Goal: Contribute content: Add original content to the website for others to see

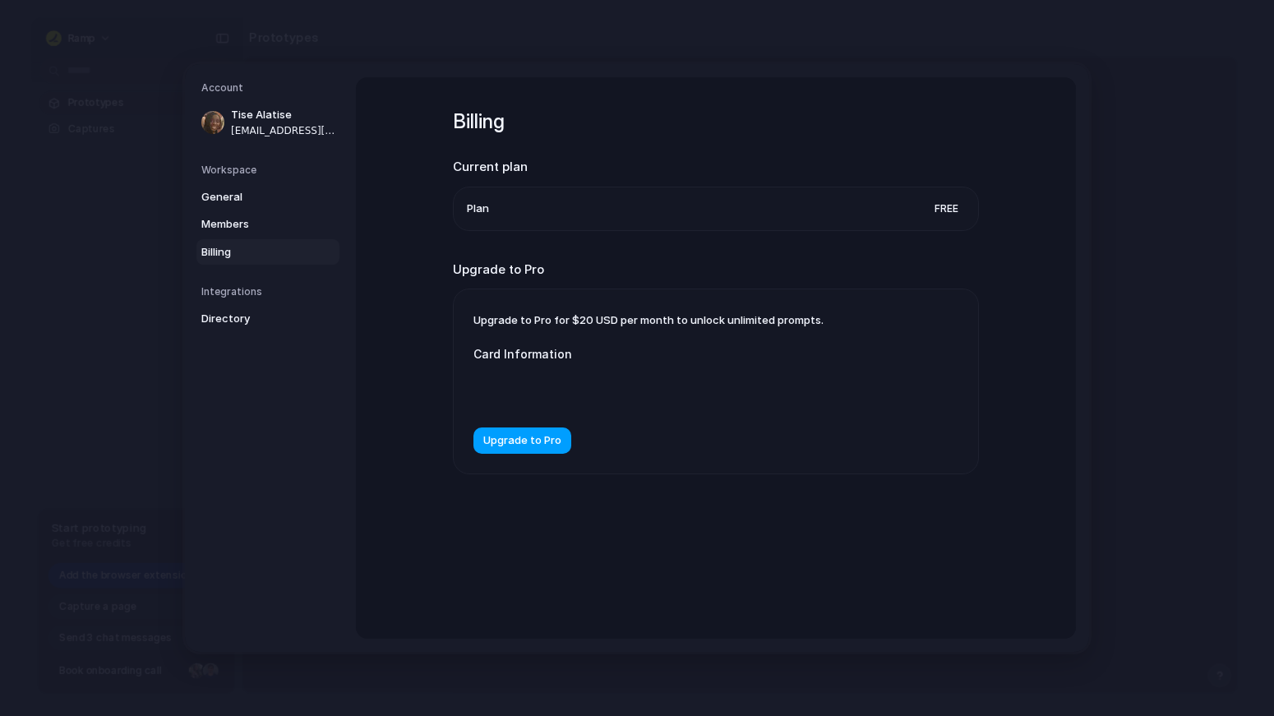
click at [540, 450] on button "Upgrade to Pro" at bounding box center [522, 440] width 98 height 26
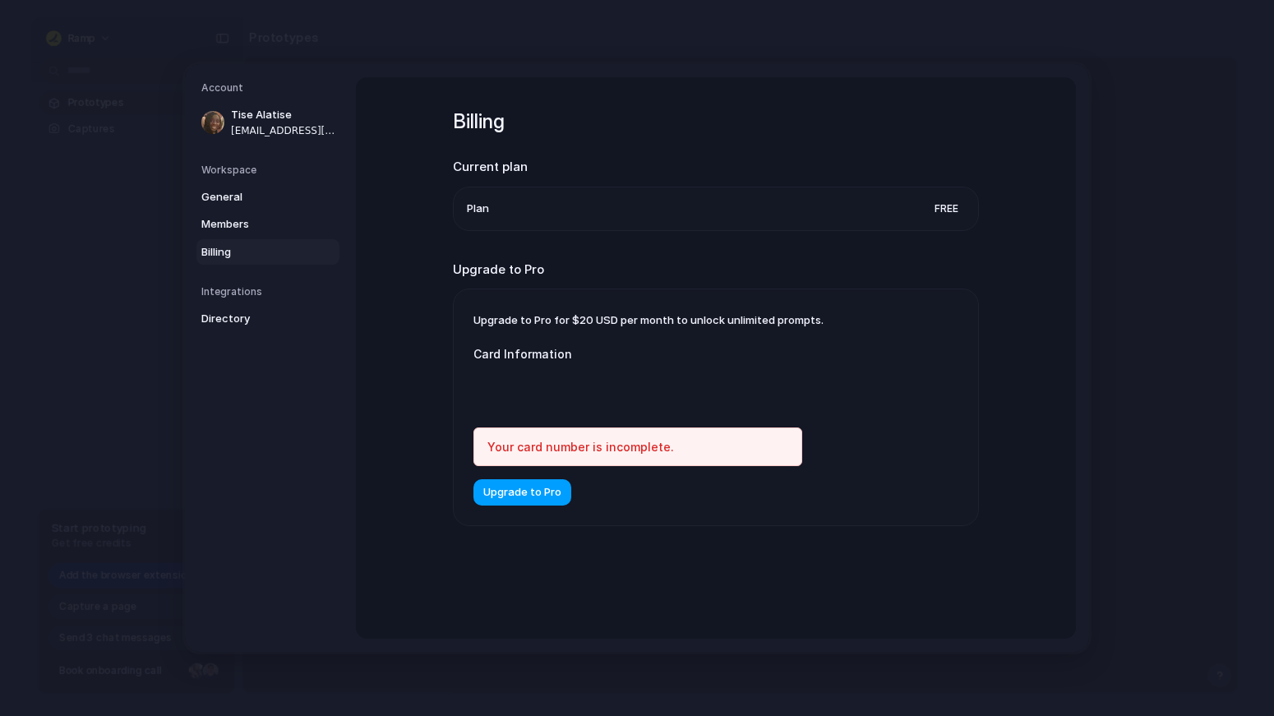
click at [541, 494] on span "Upgrade to Pro" at bounding box center [522, 492] width 78 height 16
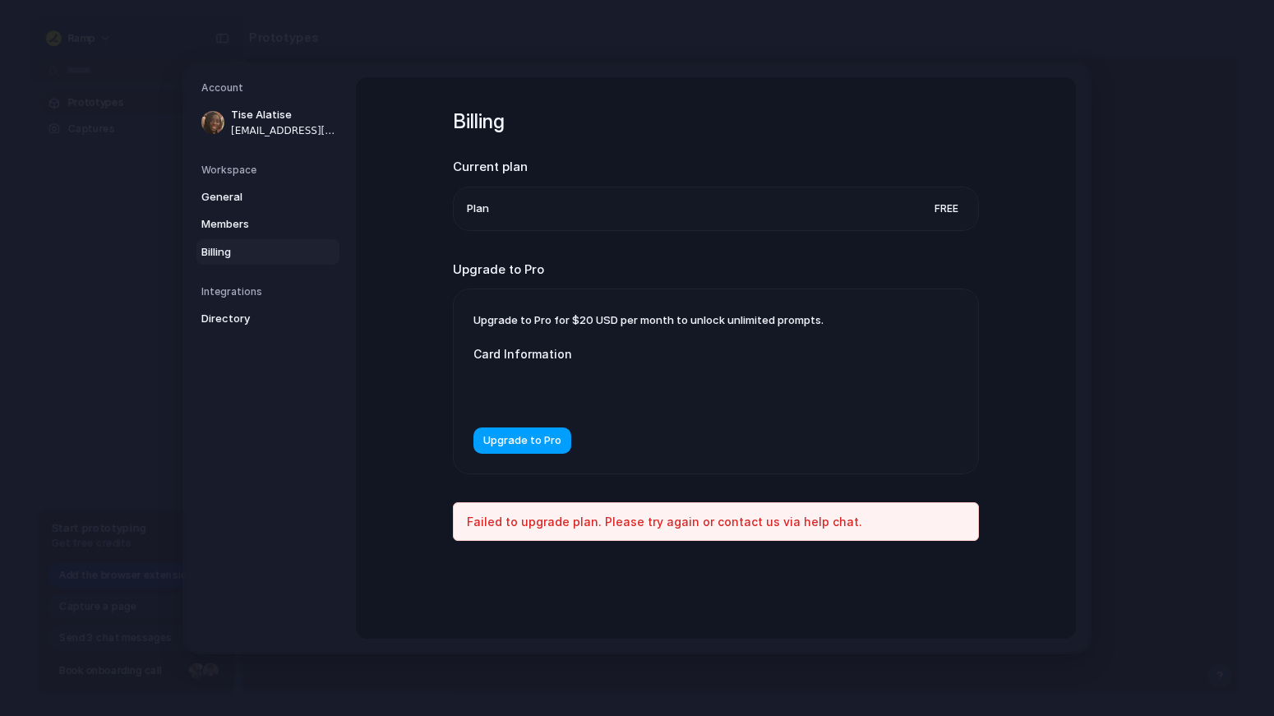
click at [552, 443] on span "Upgrade to Pro" at bounding box center [522, 440] width 78 height 16
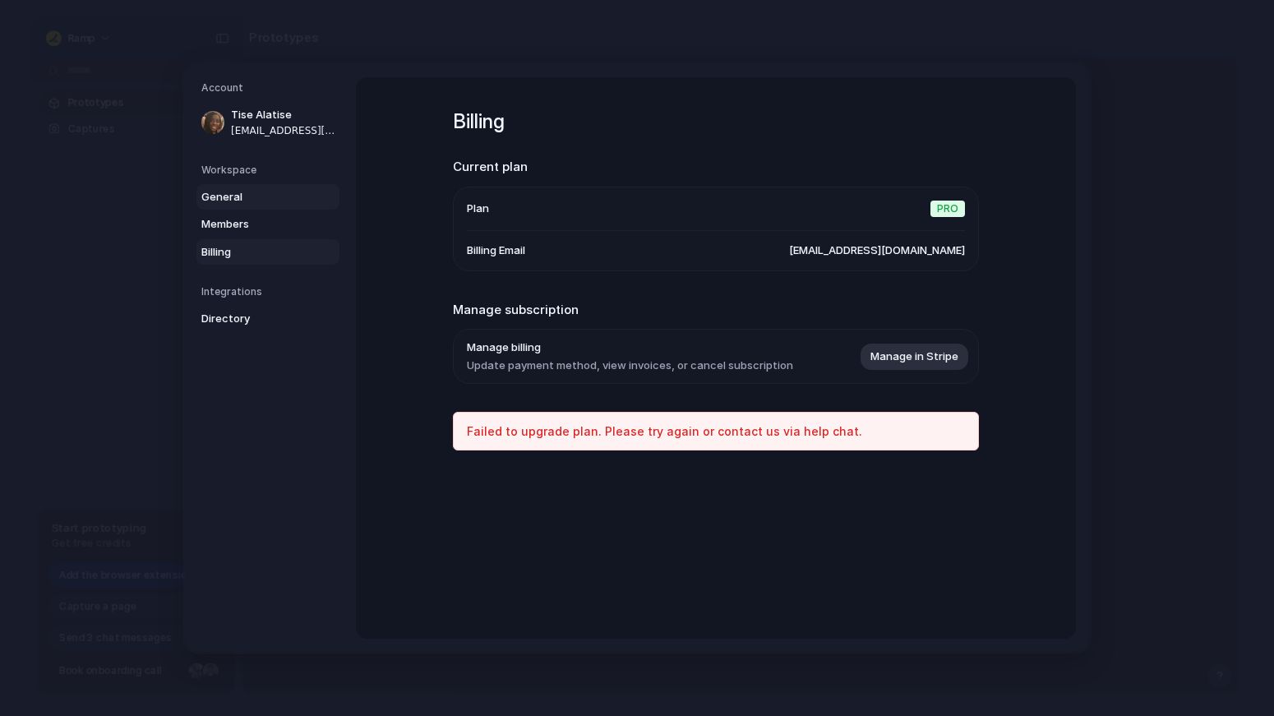
click at [249, 200] on span "General" at bounding box center [253, 197] width 105 height 16
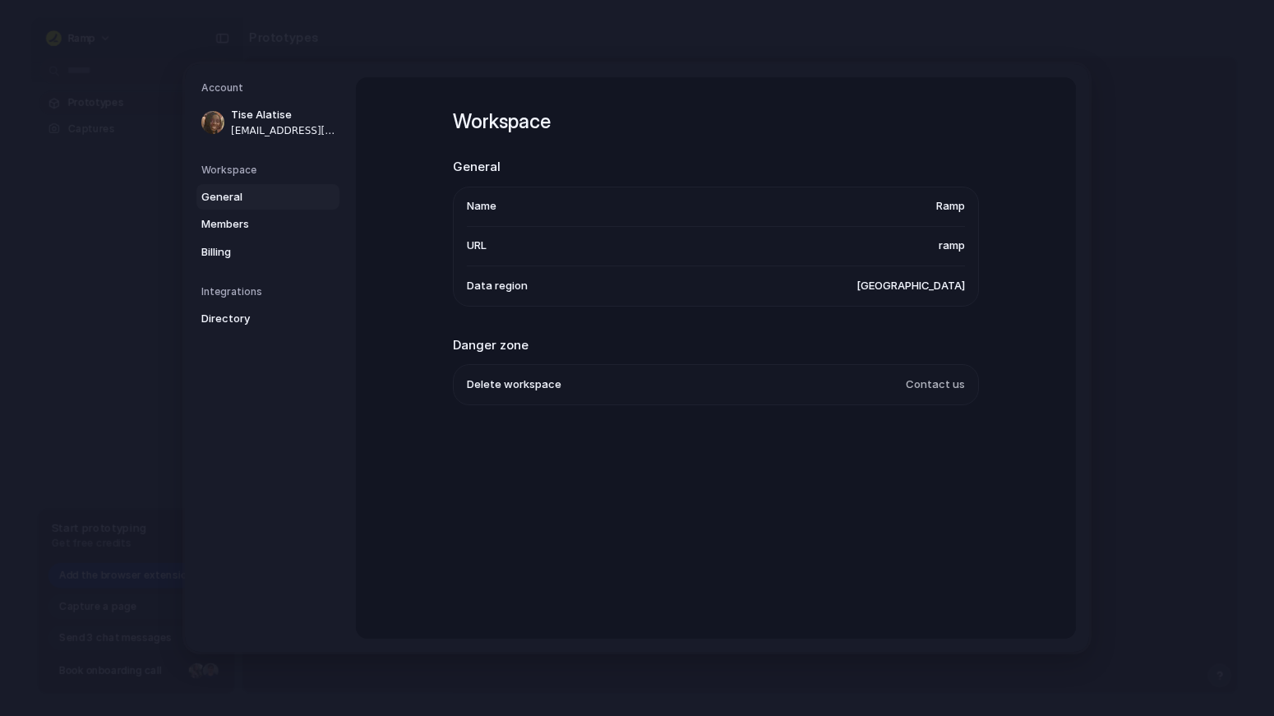
click at [951, 207] on span "Ramp" at bounding box center [950, 206] width 29 height 16
click at [243, 239] on link "Billing" at bounding box center [267, 252] width 143 height 26
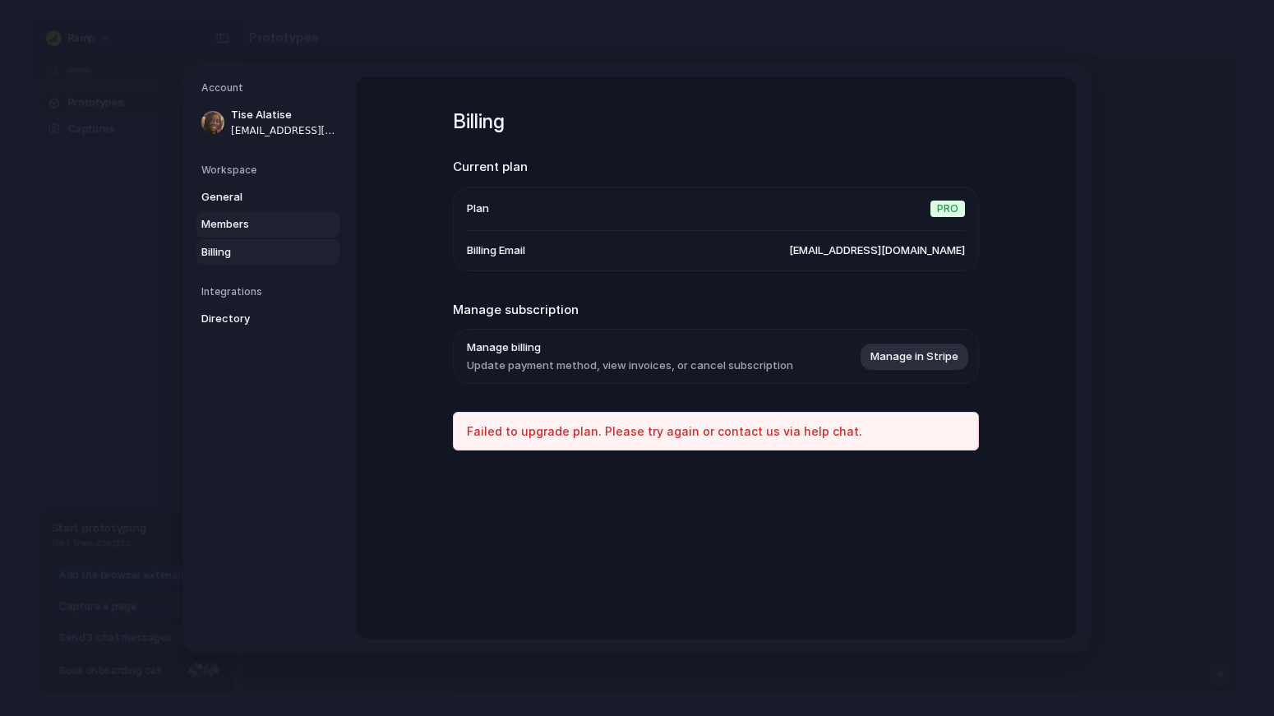
click at [245, 221] on span "Members" at bounding box center [253, 224] width 105 height 16
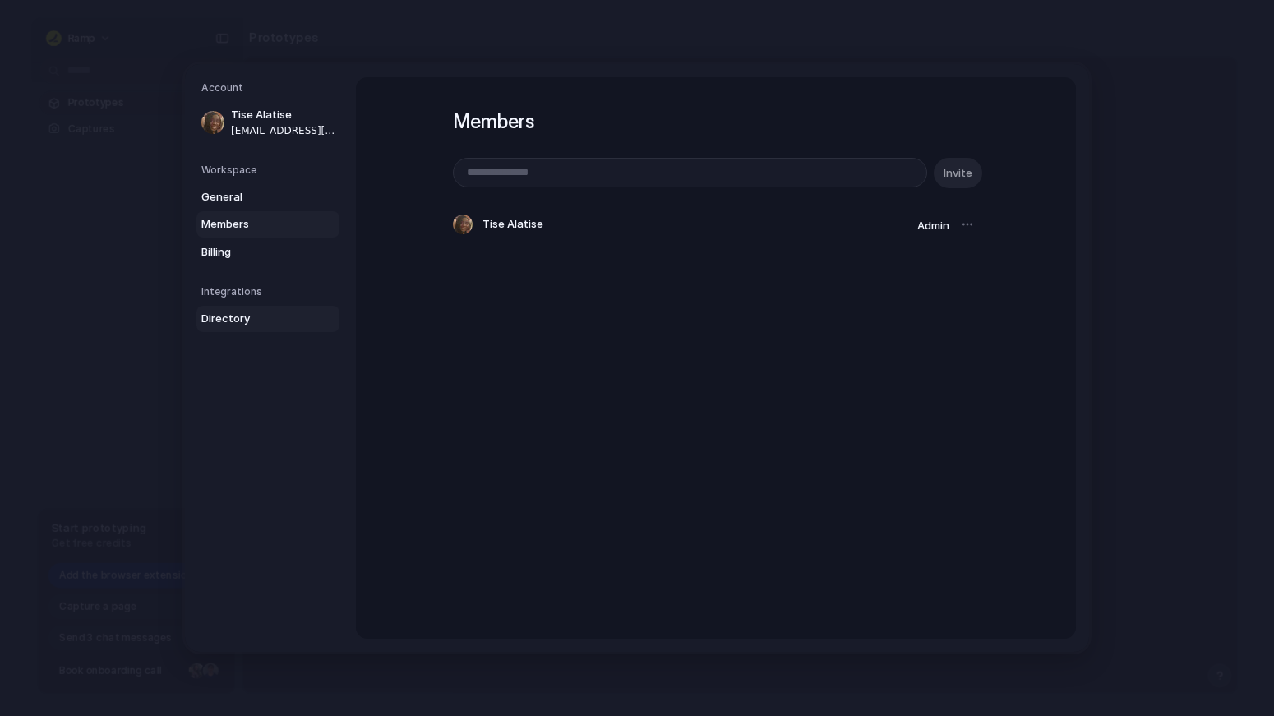
click at [243, 320] on span "Directory" at bounding box center [253, 319] width 105 height 16
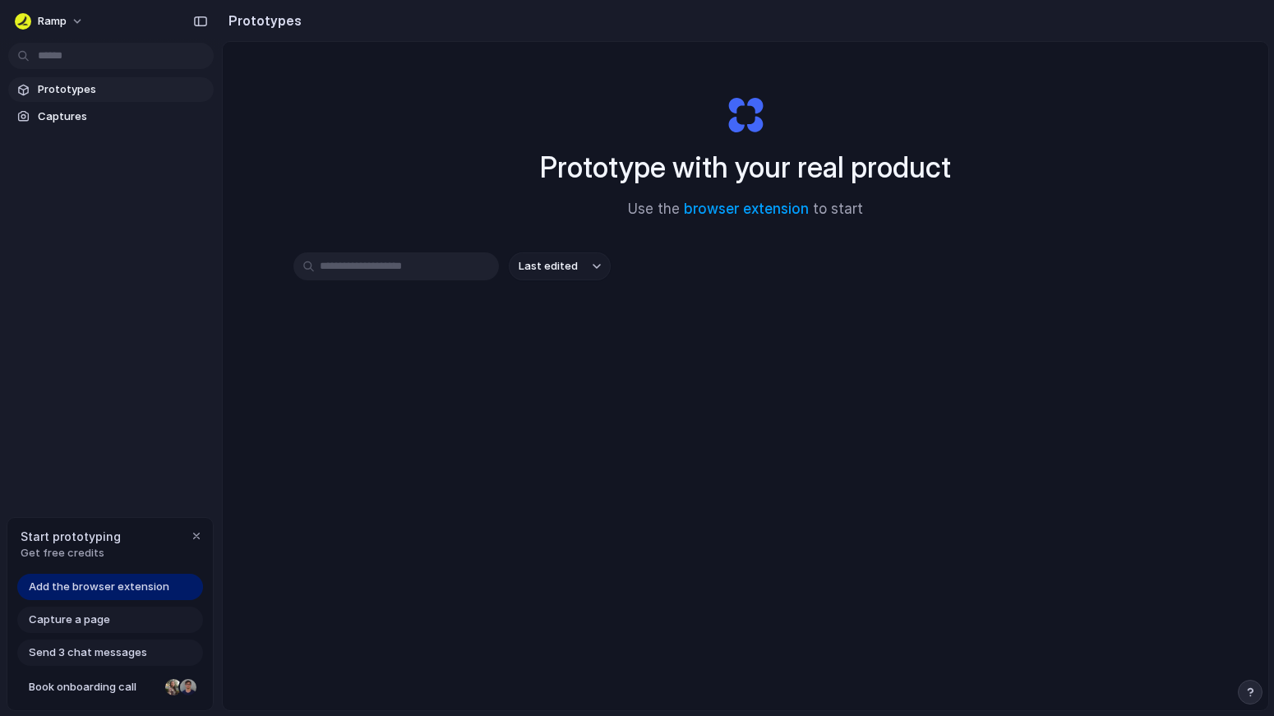
click at [161, 590] on span "Add the browser extension" at bounding box center [99, 586] width 141 height 16
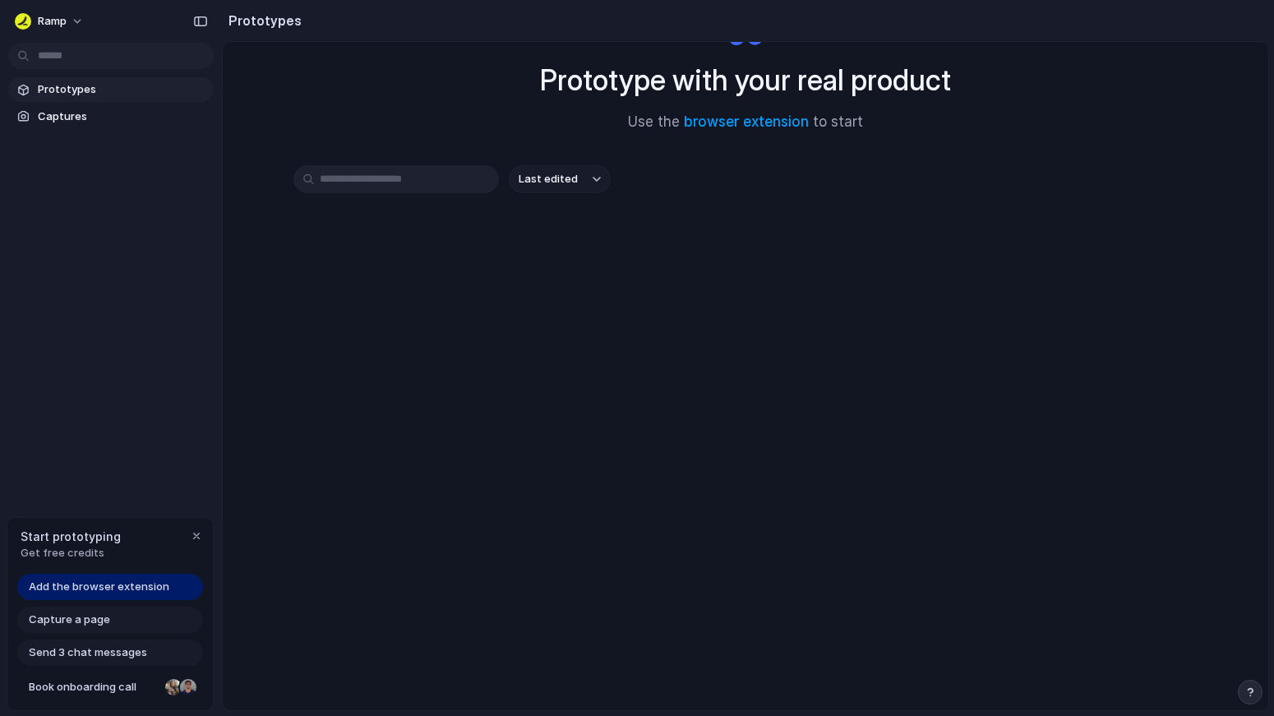
click at [166, 611] on div "Capture a page" at bounding box center [110, 619] width 186 height 26
click at [154, 592] on span "Add the browser extension" at bounding box center [99, 586] width 141 height 16
click at [145, 627] on div "Capture a page" at bounding box center [110, 619] width 186 height 26
click at [71, 545] on span "Get free credits" at bounding box center [71, 553] width 100 height 16
click at [67, 626] on span "Capture a page" at bounding box center [69, 619] width 81 height 16
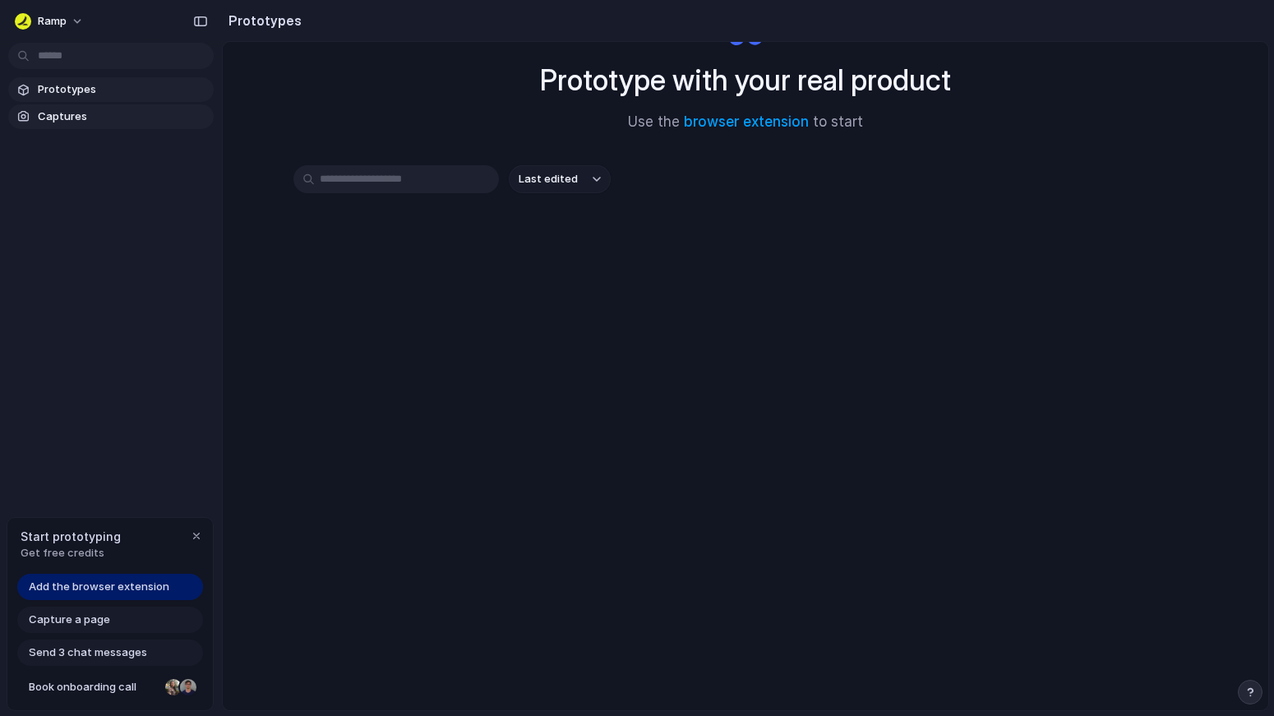
click at [63, 111] on span "Captures" at bounding box center [122, 116] width 169 height 16
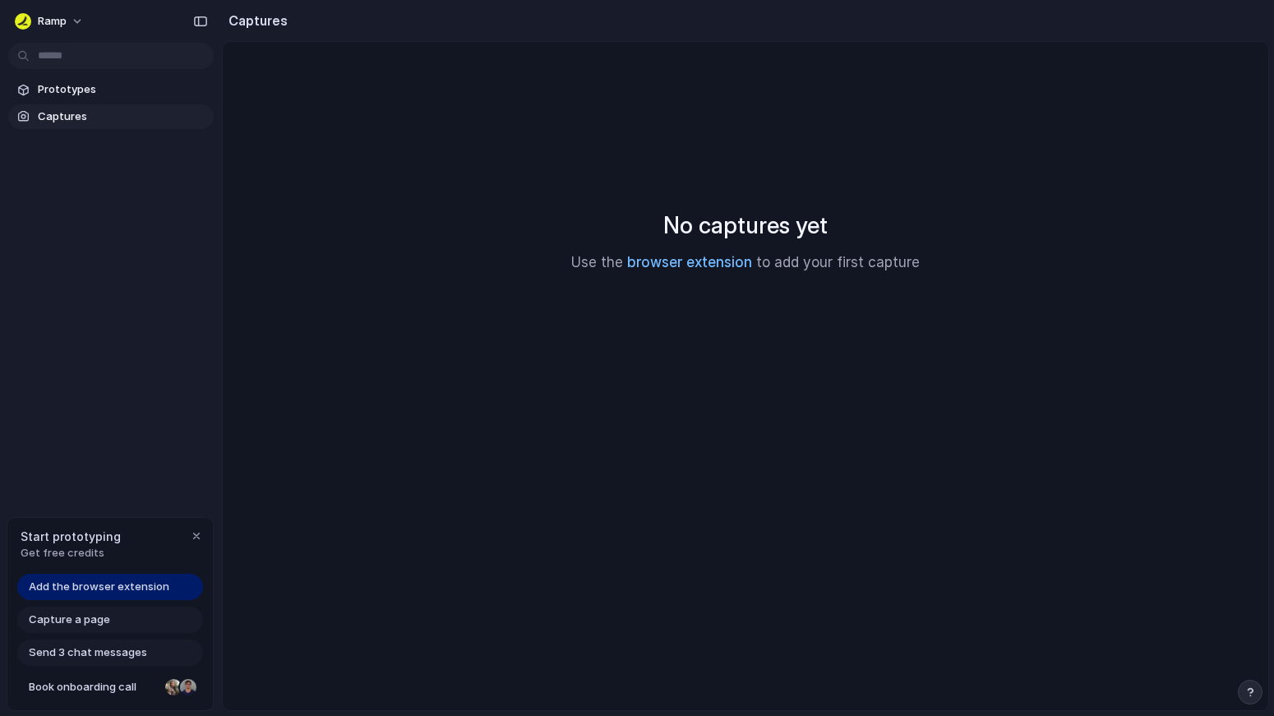
click at [686, 267] on link "browser extension" at bounding box center [689, 262] width 125 height 16
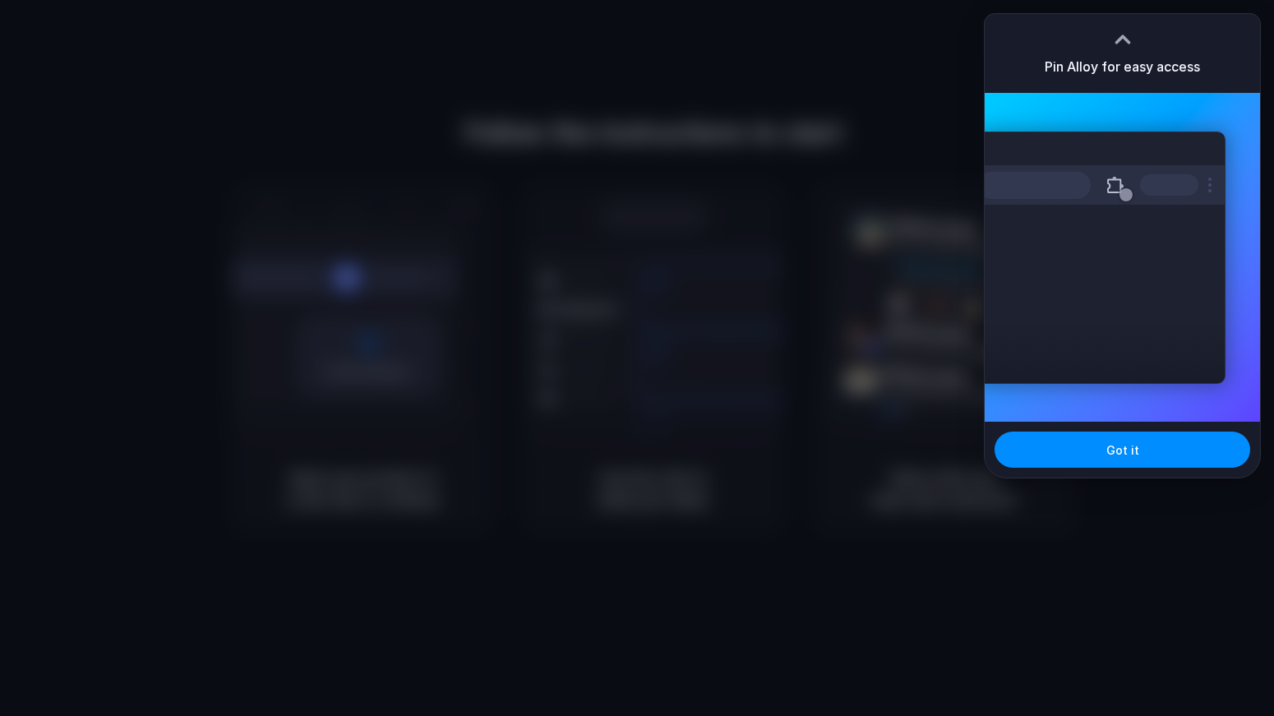
click at [1111, 86] on div "Pin Alloy for easy access" at bounding box center [1121, 53] width 275 height 79
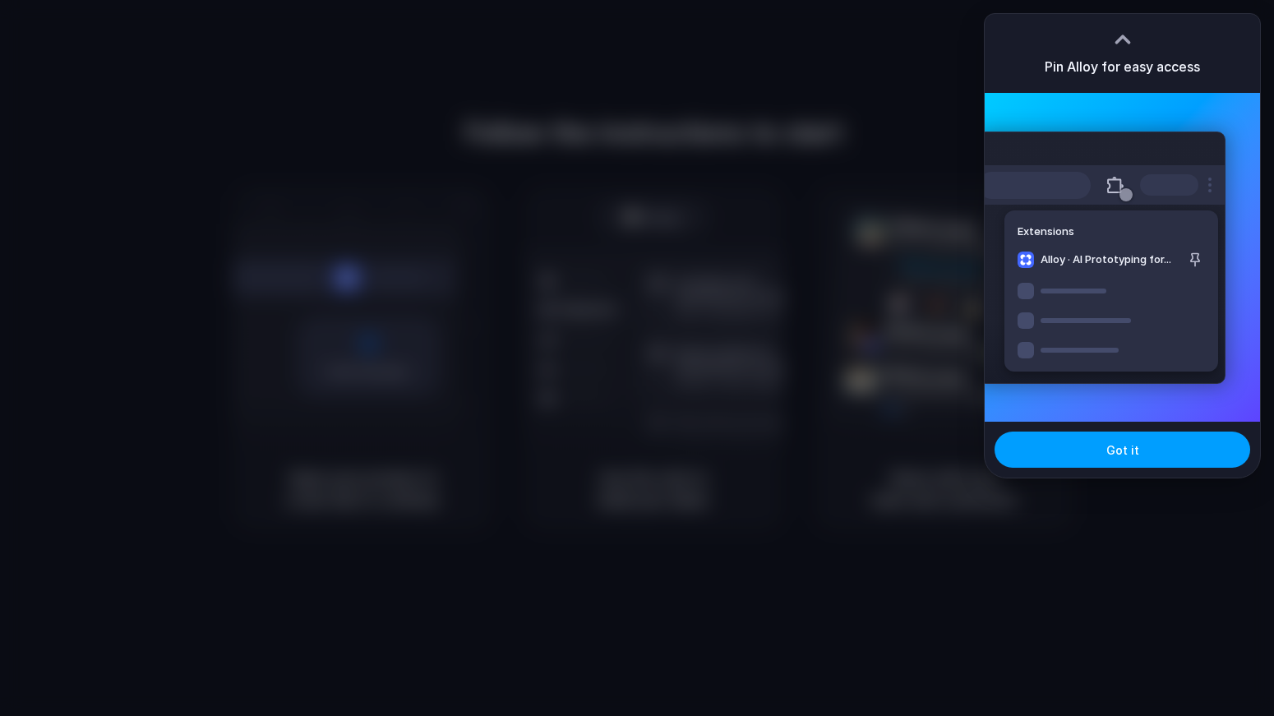
click at [1107, 441] on span "Got it" at bounding box center [1122, 449] width 33 height 17
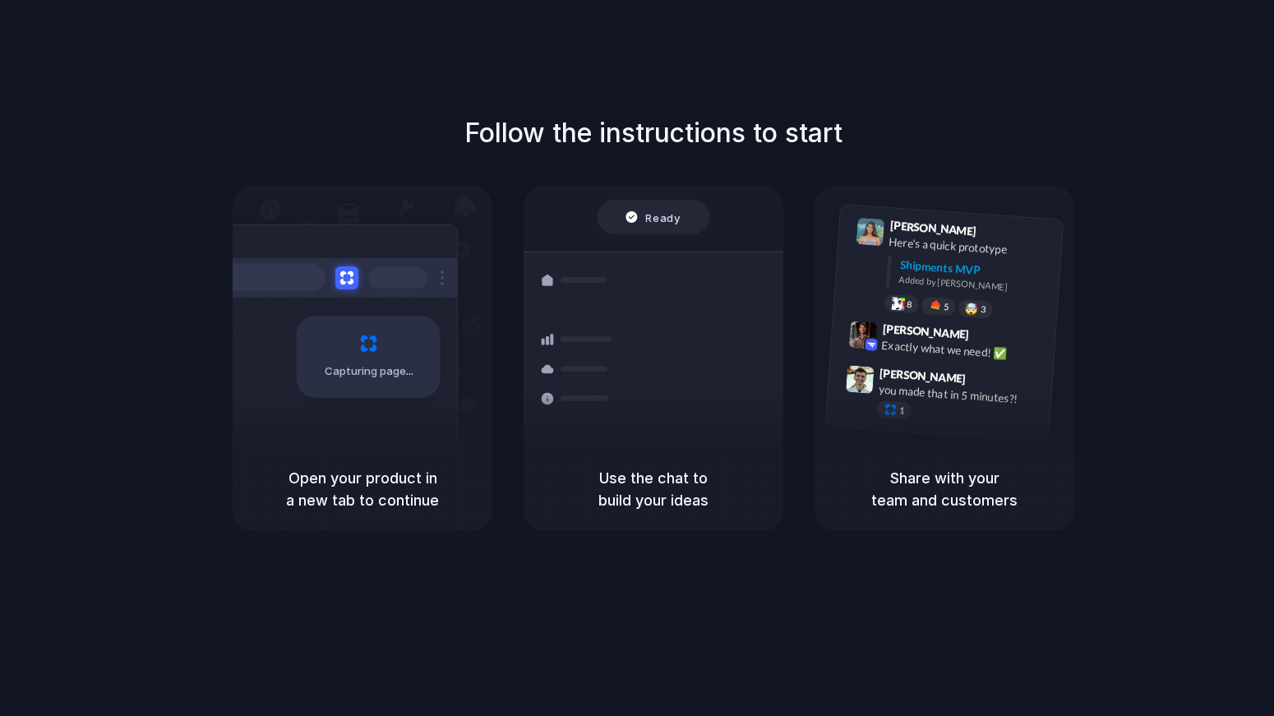
click at [391, 467] on h5 "Open your product in a new tab to continue" at bounding box center [362, 489] width 220 height 44
click at [594, 329] on div at bounding box center [578, 344] width 95 height 30
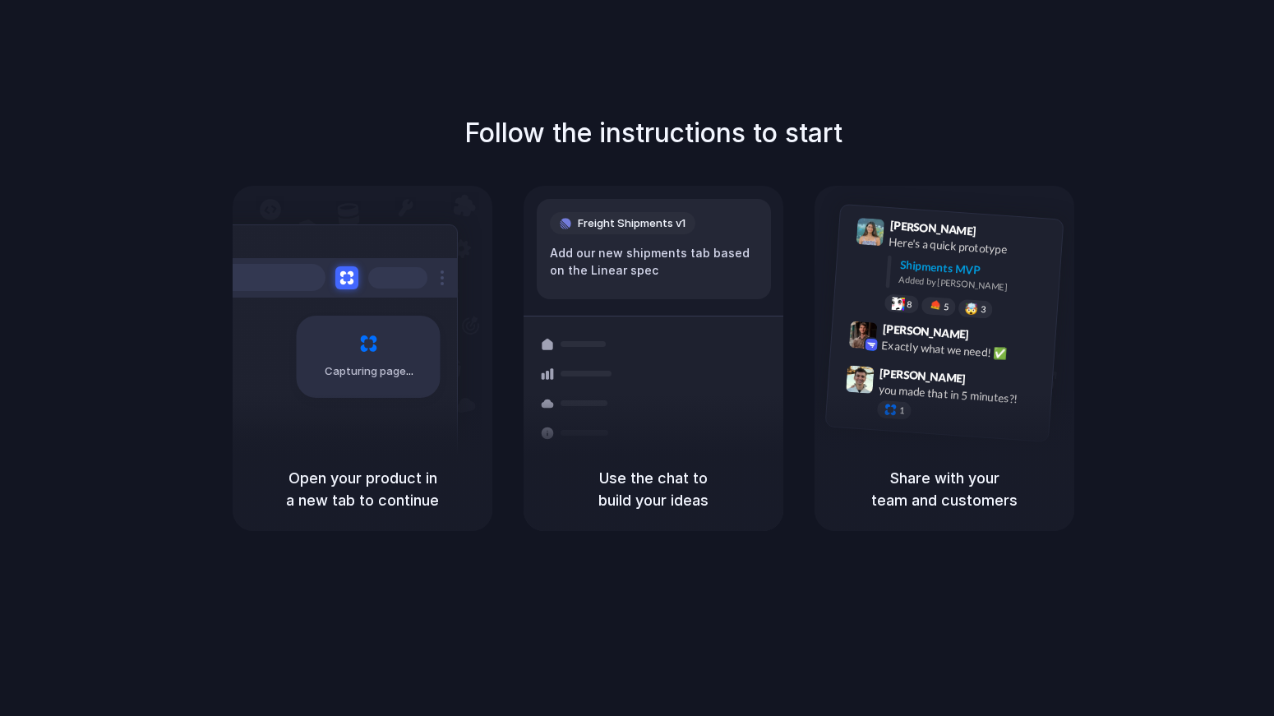
click at [647, 408] on div "Express delivery to NYC Priority • 2-day • Dispatched" at bounding box center [750, 440] width 222 height 64
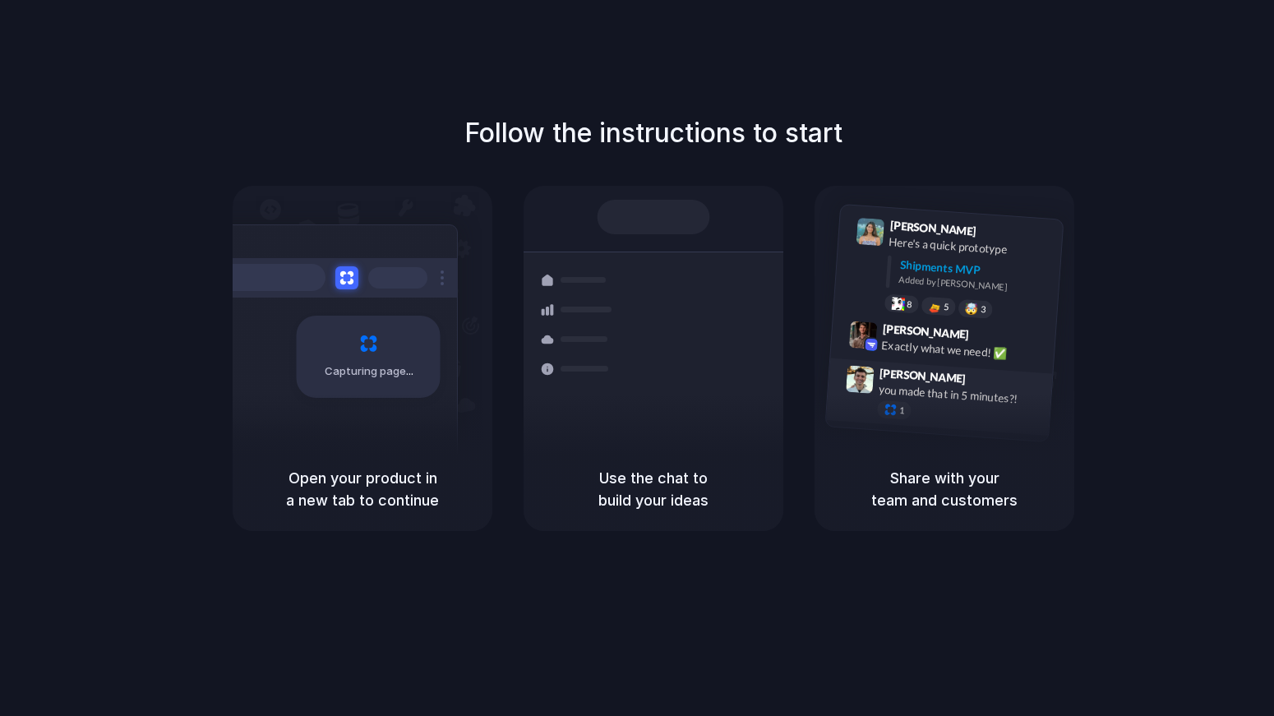
click at [901, 384] on div "you made that in 5 minutes?!" at bounding box center [960, 394] width 164 height 28
click at [604, 547] on div "Follow the instructions to start Capturing page Open your product in a new tab …" at bounding box center [653, 374] width 1306 height 749
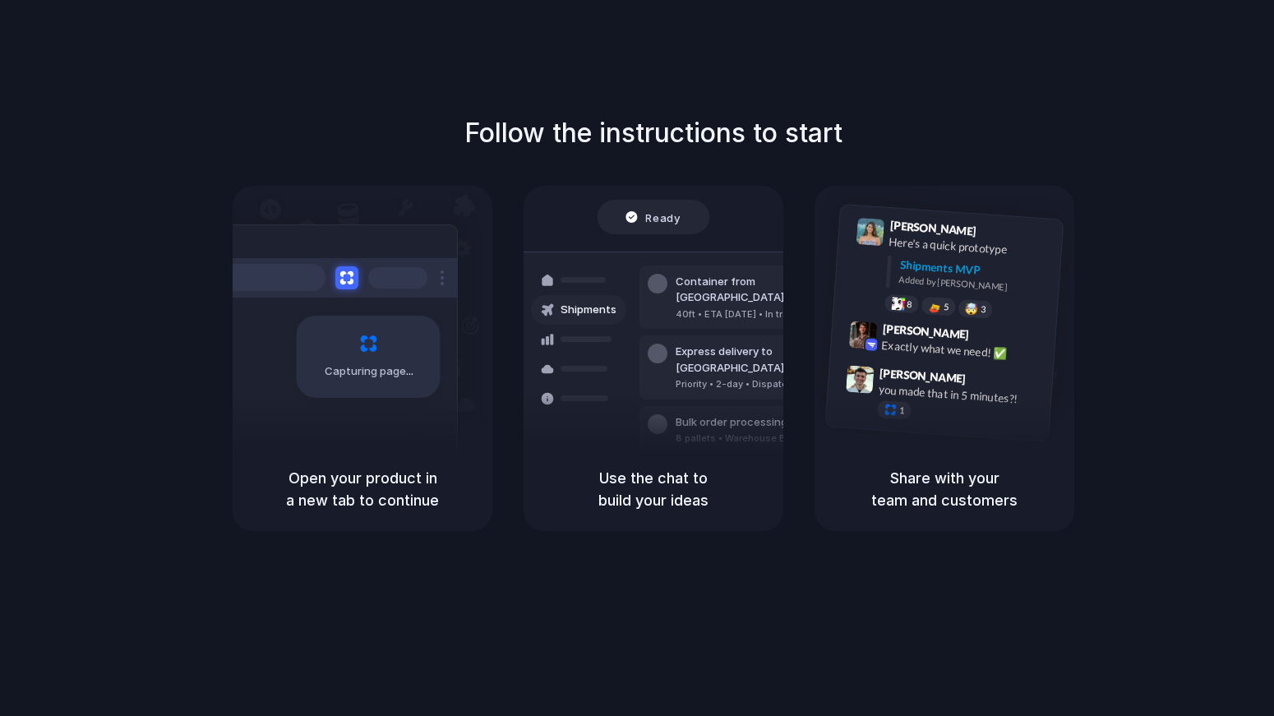
click at [623, 411] on div "Shipments" at bounding box center [566, 367] width 120 height 230
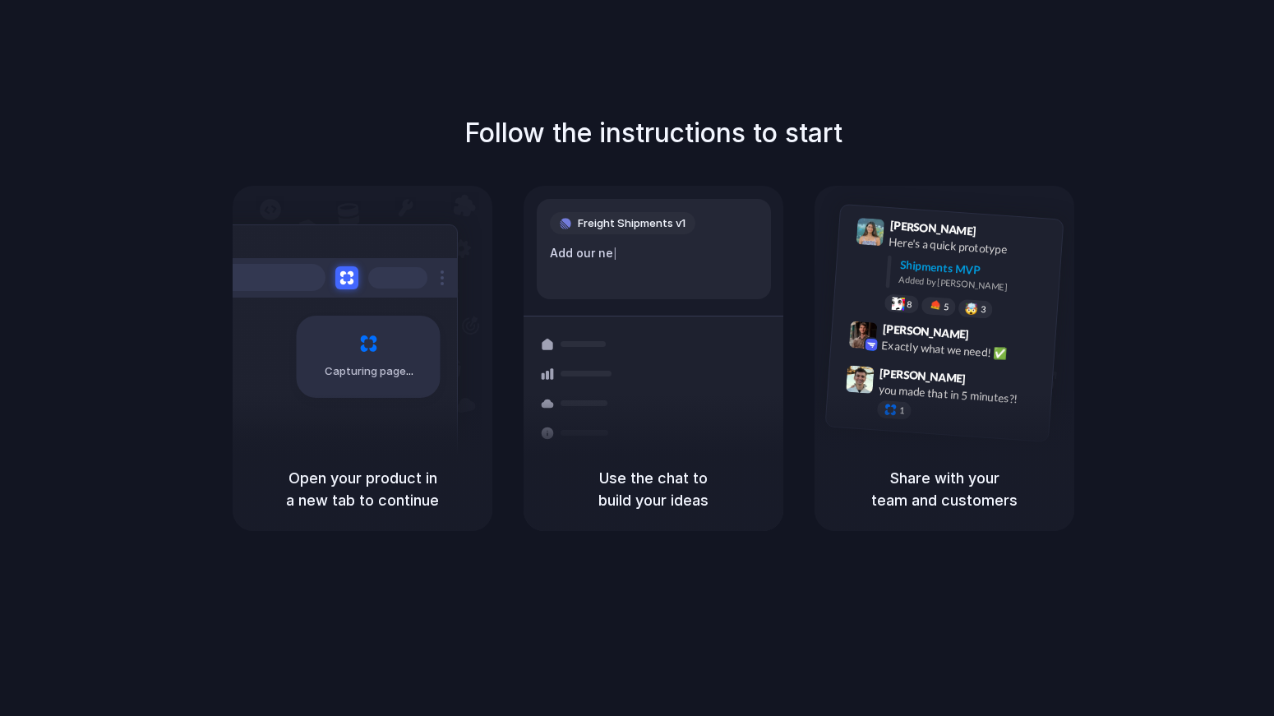
click at [720, 198] on div "Freight Shipments v1 Add our ne | Shipments Container from Shanghai 40ft • ETA …" at bounding box center [653, 316] width 260 height 261
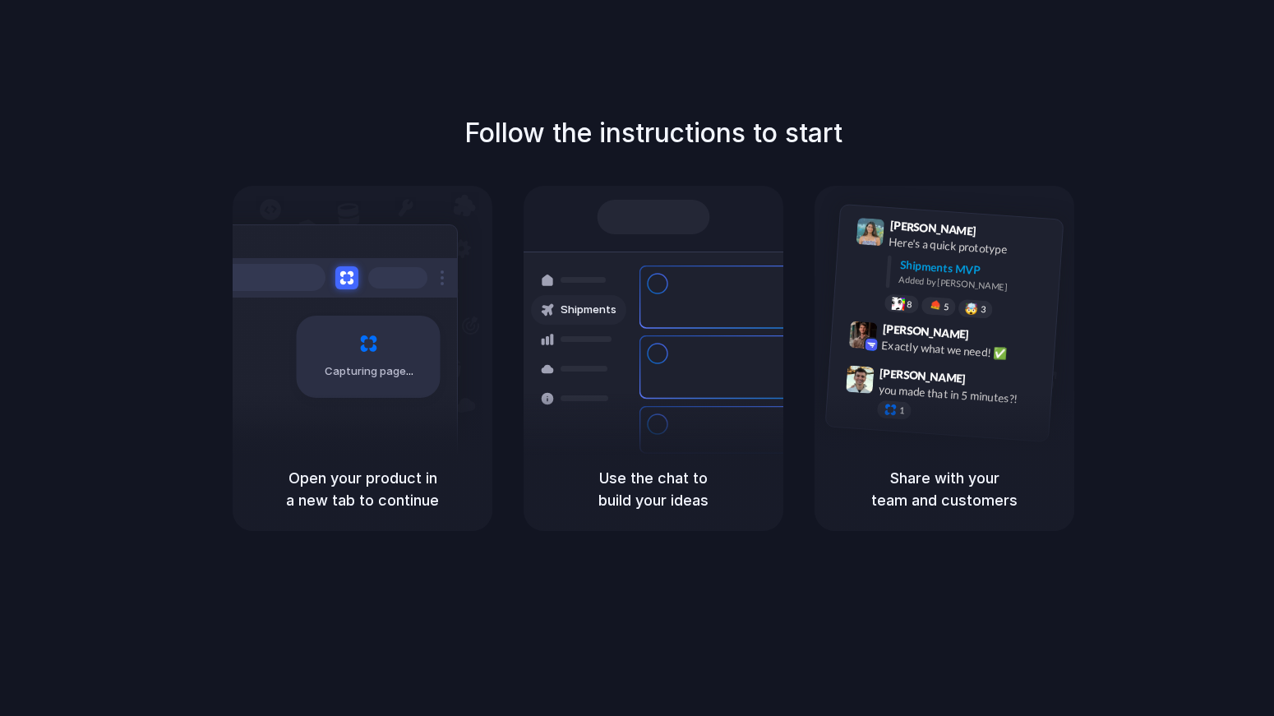
click at [784, 279] on div "Capturing page Open your product in a new tab to continue Shipments Container f…" at bounding box center [653, 358] width 841 height 345
click at [877, 251] on div at bounding box center [867, 265] width 33 height 94
click at [637, 358] on div at bounding box center [637, 358] width 0 height 0
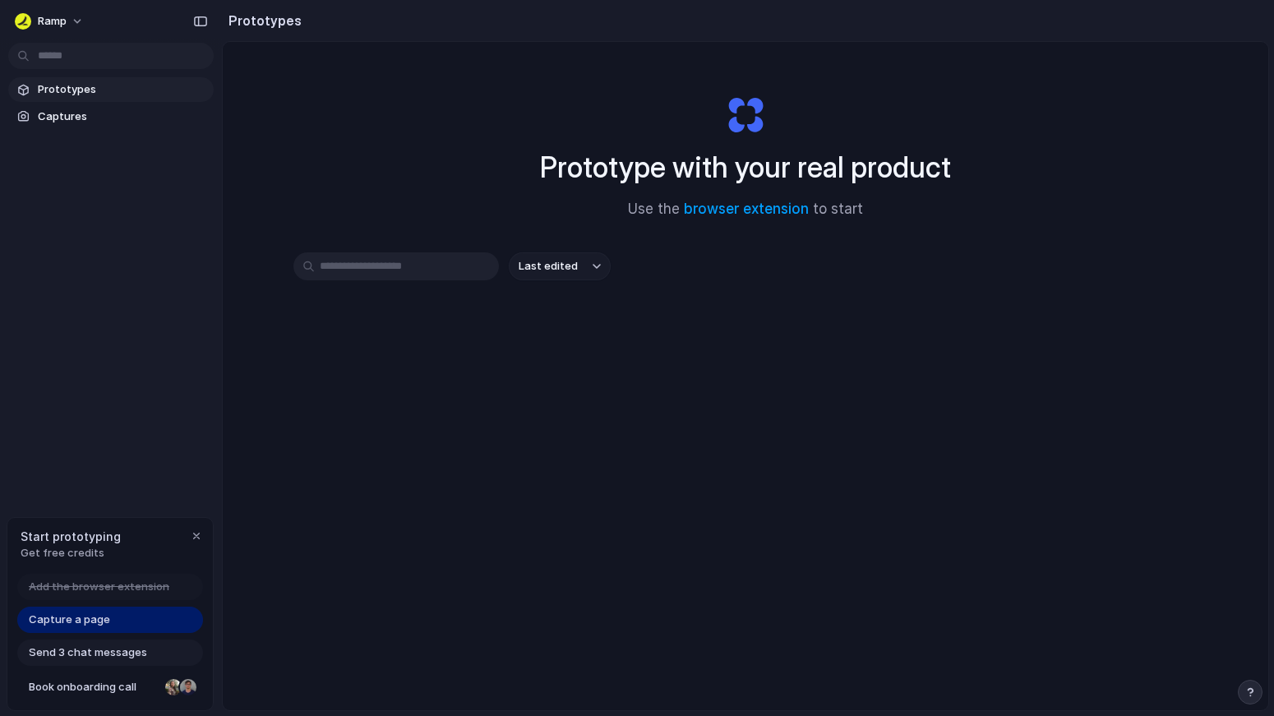
click at [159, 620] on div "Capture a page" at bounding box center [110, 619] width 186 height 26
click at [169, 653] on div "Send 3 chat messages" at bounding box center [110, 652] width 186 height 26
click at [159, 131] on div "Prototypes Captures" at bounding box center [111, 172] width 222 height 344
click at [60, 21] on span "Ramp" at bounding box center [52, 21] width 29 height 16
click at [283, 159] on div "Settings Invite members Change theme Sign out" at bounding box center [637, 358] width 1274 height 716
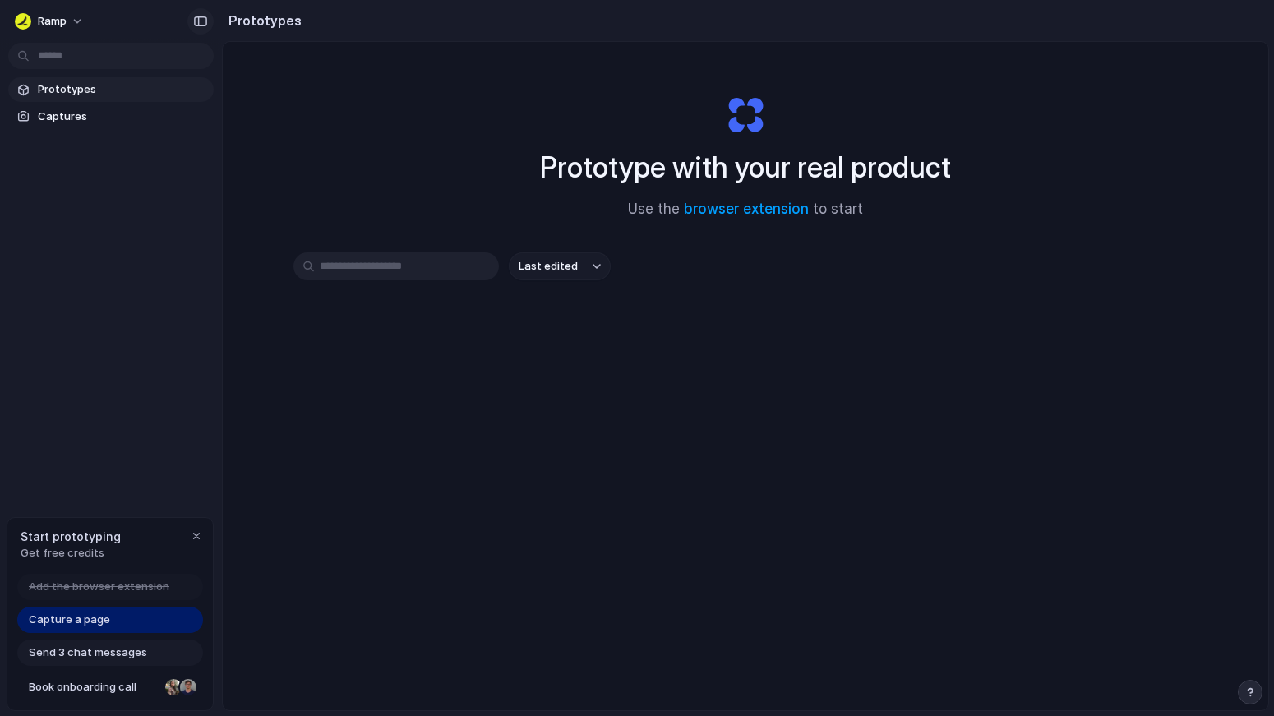
click at [201, 31] on button "button" at bounding box center [200, 21] width 26 height 26
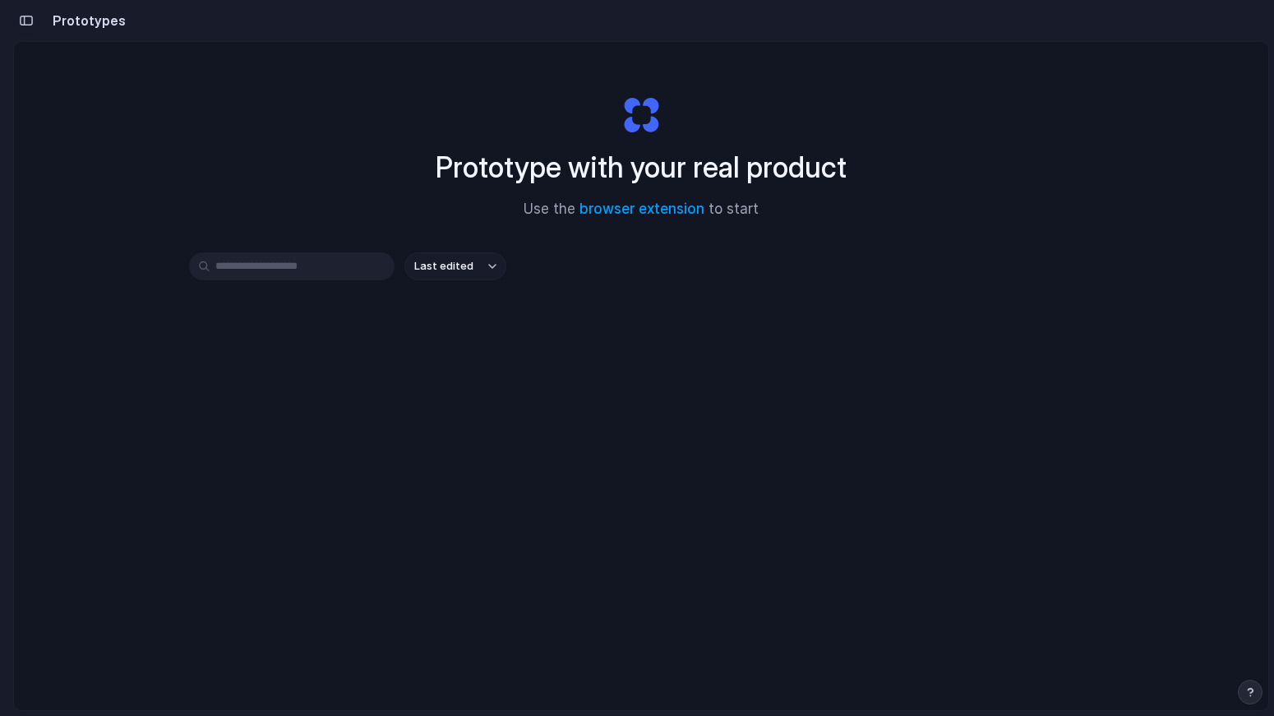
click at [31, 26] on button "button" at bounding box center [26, 20] width 26 height 26
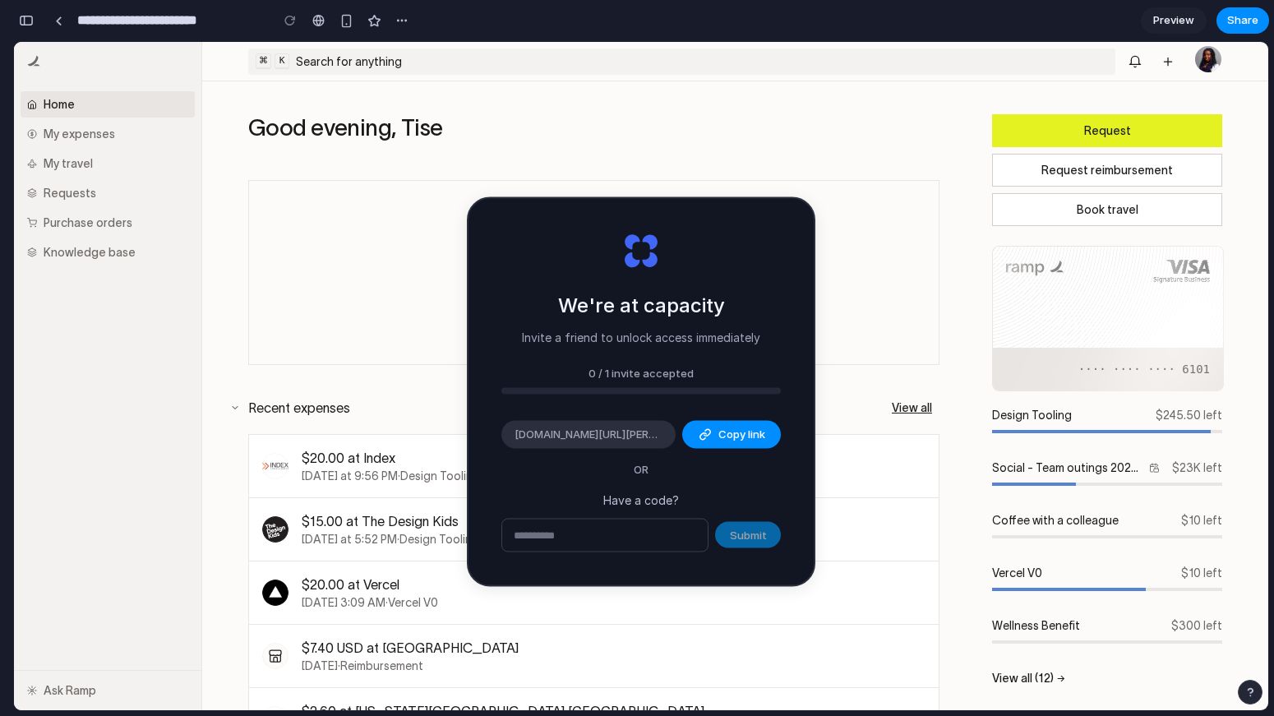
click at [670, 545] on input "text" at bounding box center [604, 534] width 205 height 33
click at [647, 345] on div "We're at capacity Invite a friend to unlock access immediately 0 / 1 invite acc…" at bounding box center [640, 392] width 345 height 386
click at [658, 433] on span "[DOMAIN_NAME][URL][PERSON_NAME]" at bounding box center [588, 434] width 148 height 16
click at [629, 431] on span "[DOMAIN_NAME][URL][PERSON_NAME]" at bounding box center [588, 434] width 148 height 16
type input "**********"
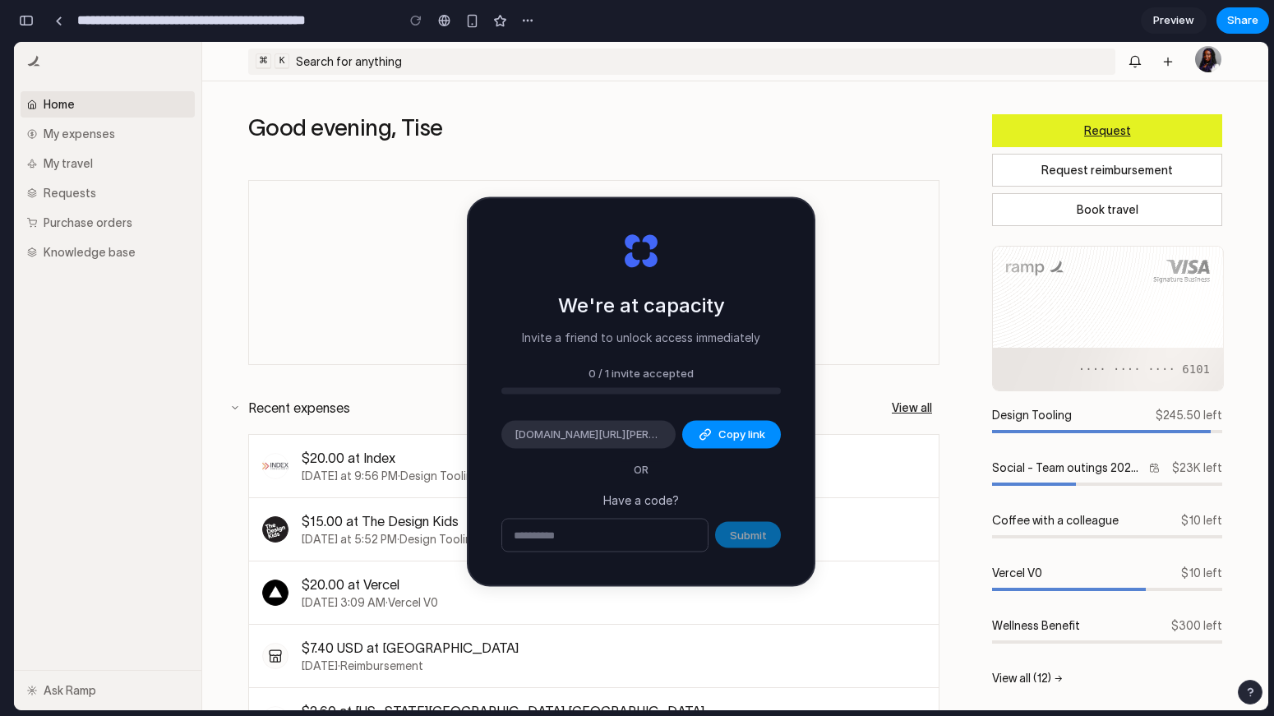
scroll to position [485, 0]
click at [1061, 137] on link "Request" at bounding box center [1107, 130] width 230 height 33
click at [1061, 179] on link "Request reimbursement" at bounding box center [1107, 170] width 230 height 33
click at [1061, 213] on link "Book travel" at bounding box center [1107, 209] width 230 height 33
click at [1039, 325] on link at bounding box center [1108, 318] width 232 height 145
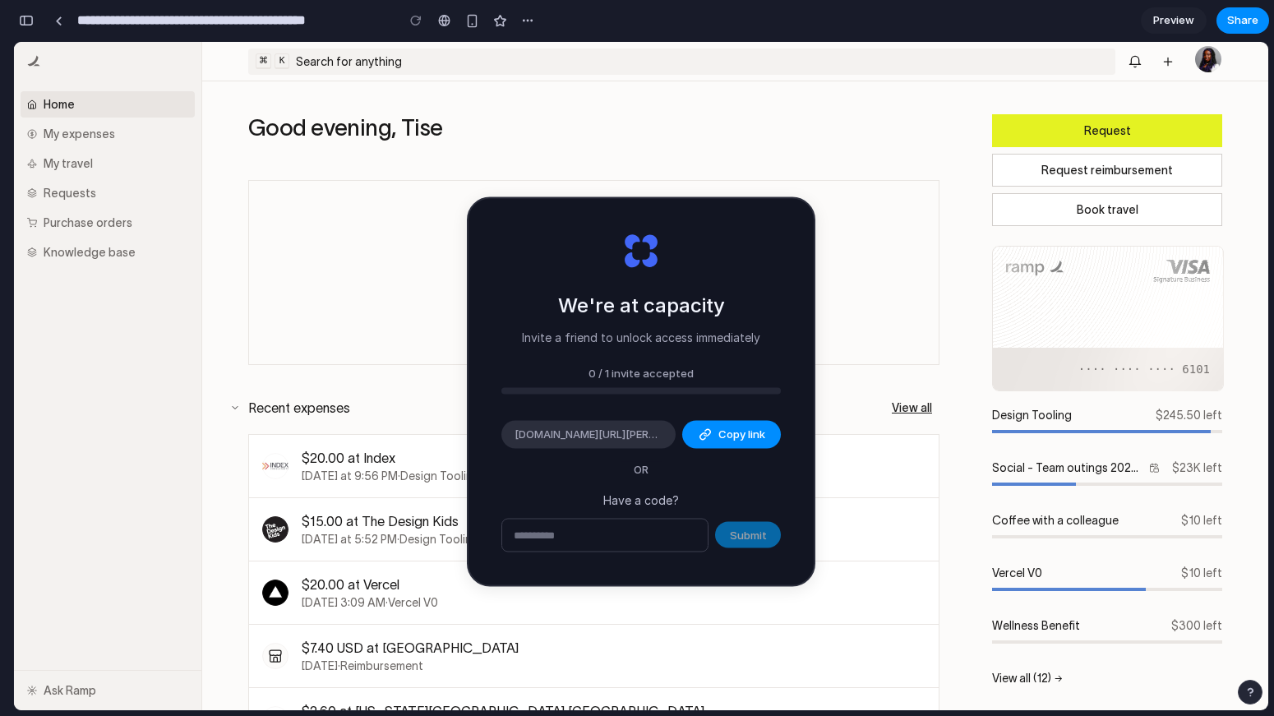
click at [1033, 448] on div "Design Tooling $245.50 left Social - Team outings 2025 (Design) $23K left Coffe…" at bounding box center [1106, 525] width 243 height 250
click at [1030, 400] on link at bounding box center [1106, 419] width 243 height 39
click at [735, 440] on span "Copy link" at bounding box center [741, 434] width 47 height 16
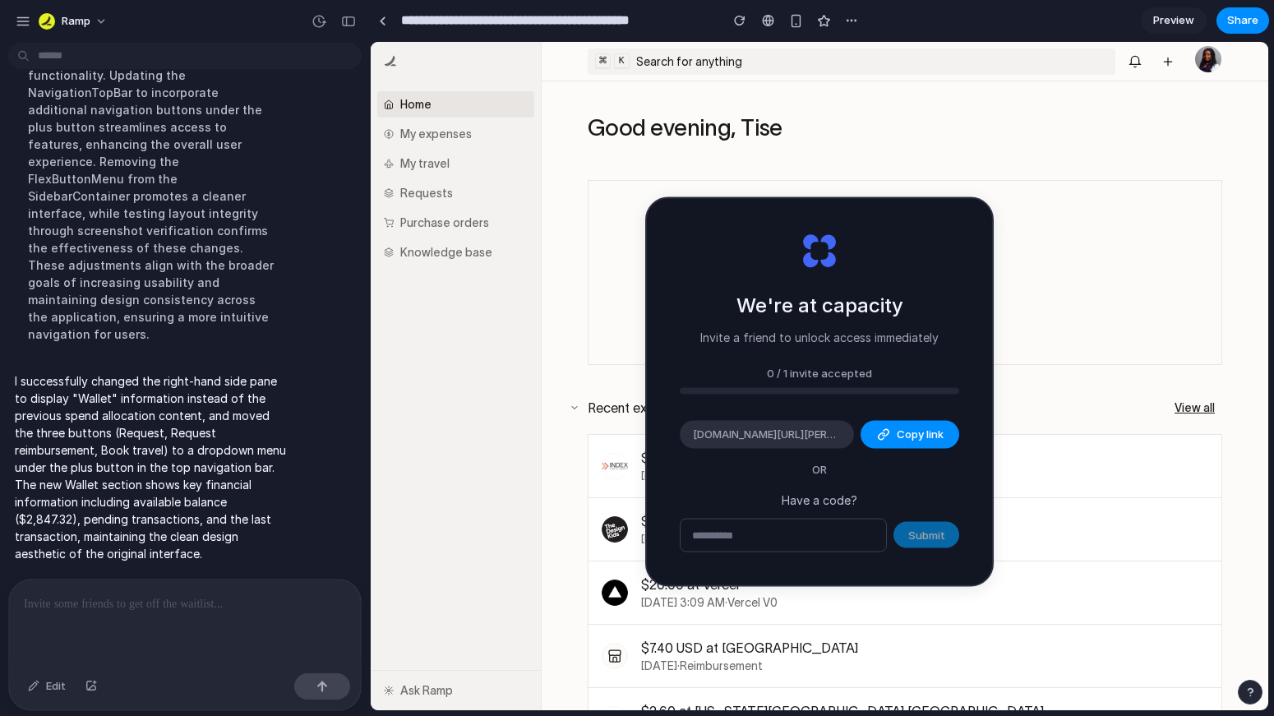
scroll to position [174, 0]
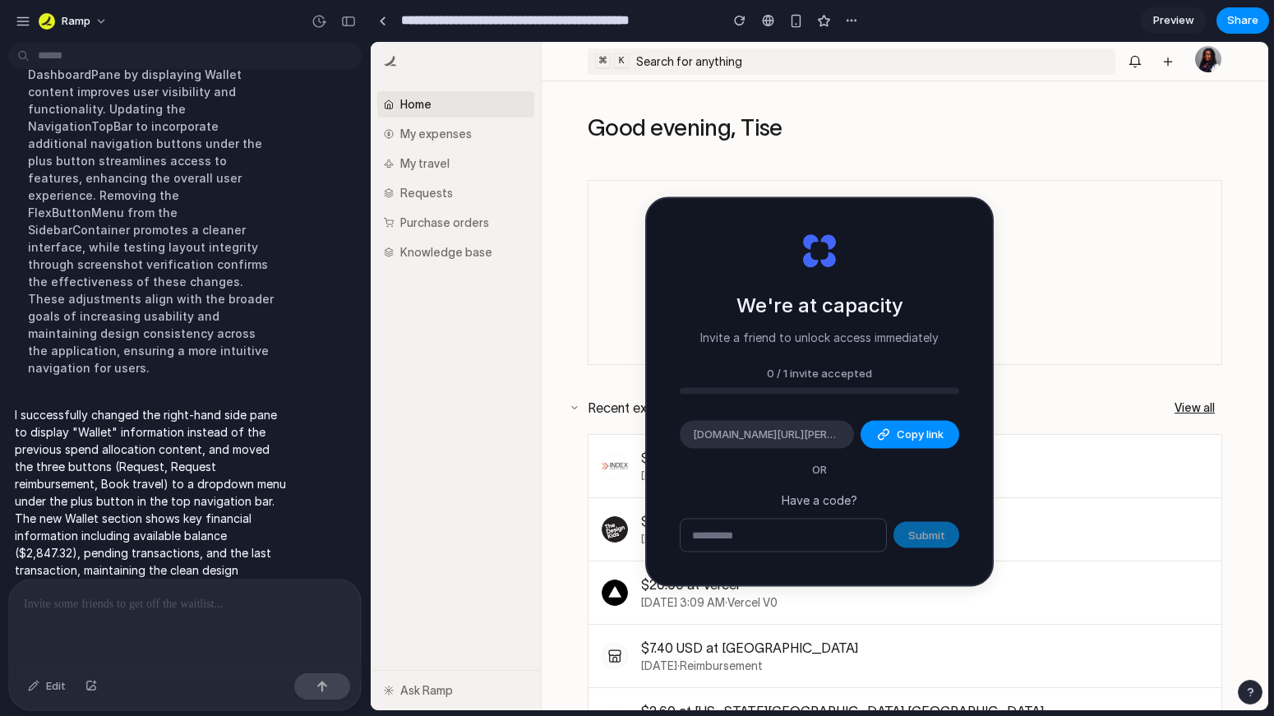
click at [1034, 90] on div "Good evening, Tise" at bounding box center [904, 117] width 726 height 72
click at [353, 20] on div "button" at bounding box center [348, 22] width 15 height 12
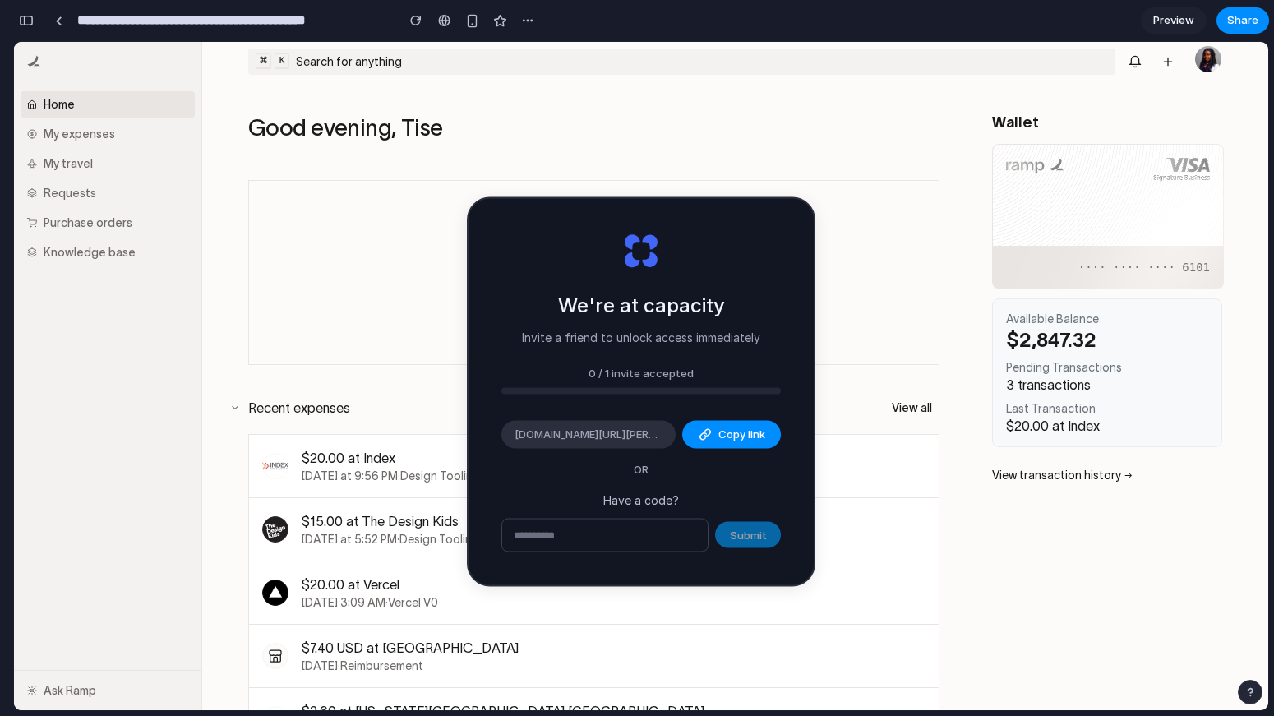
click at [1062, 342] on div "$2,847.32" at bounding box center [1107, 340] width 202 height 22
click at [1056, 392] on div "Available Balance $2,847.32 Pending Transactions 3 transactions Last Transactio…" at bounding box center [1107, 372] width 230 height 149
click at [1063, 232] on link at bounding box center [1108, 216] width 232 height 145
click at [1070, 416] on div "Last Transaction $20.00 at Index" at bounding box center [1107, 417] width 202 height 31
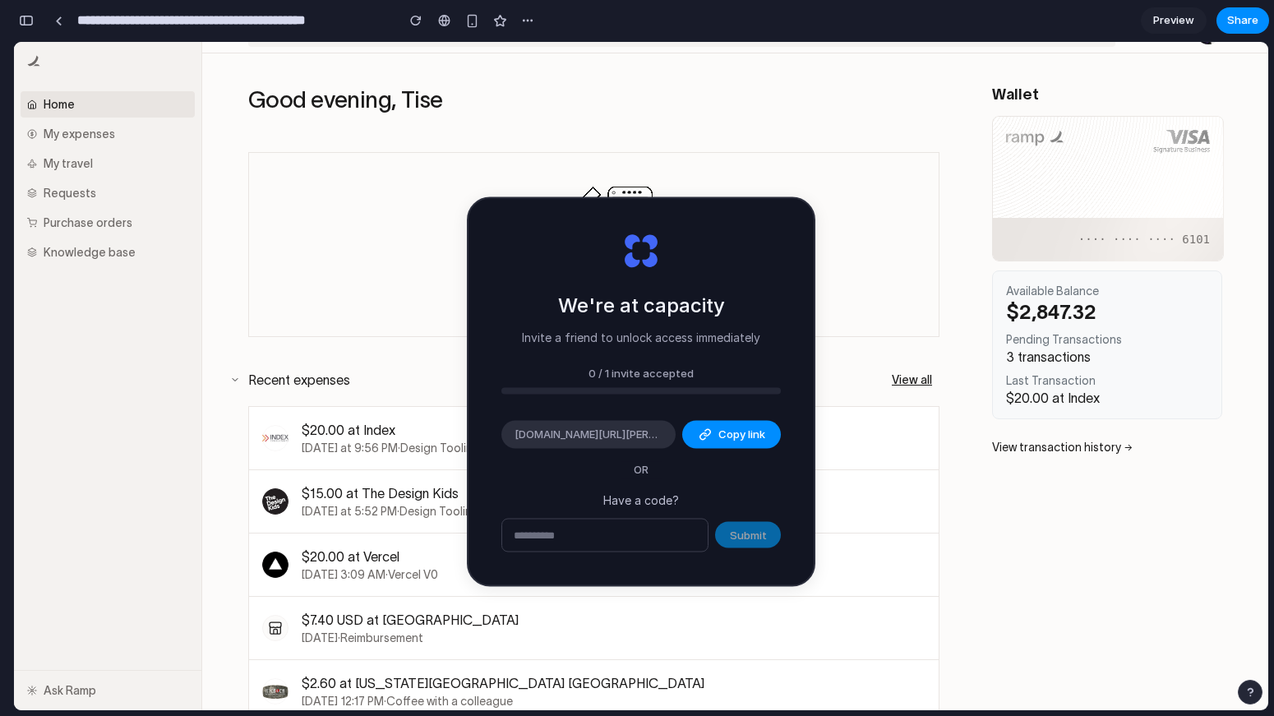
scroll to position [0, 0]
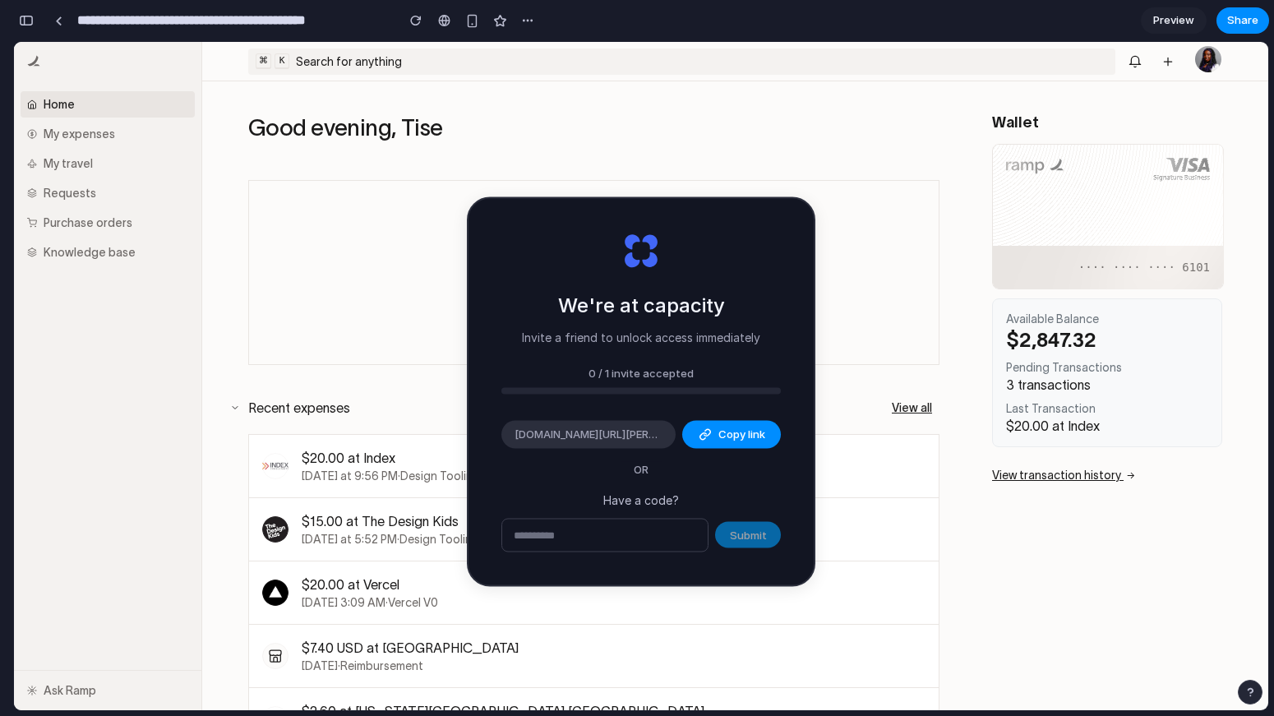
click at [1071, 478] on link "View transaction history →" at bounding box center [1064, 474] width 144 height 13
click at [1075, 380] on div "3 transactions" at bounding box center [1107, 384] width 202 height 15
click at [1048, 166] on link at bounding box center [1108, 216] width 232 height 145
click at [1055, 242] on link at bounding box center [1108, 216] width 232 height 145
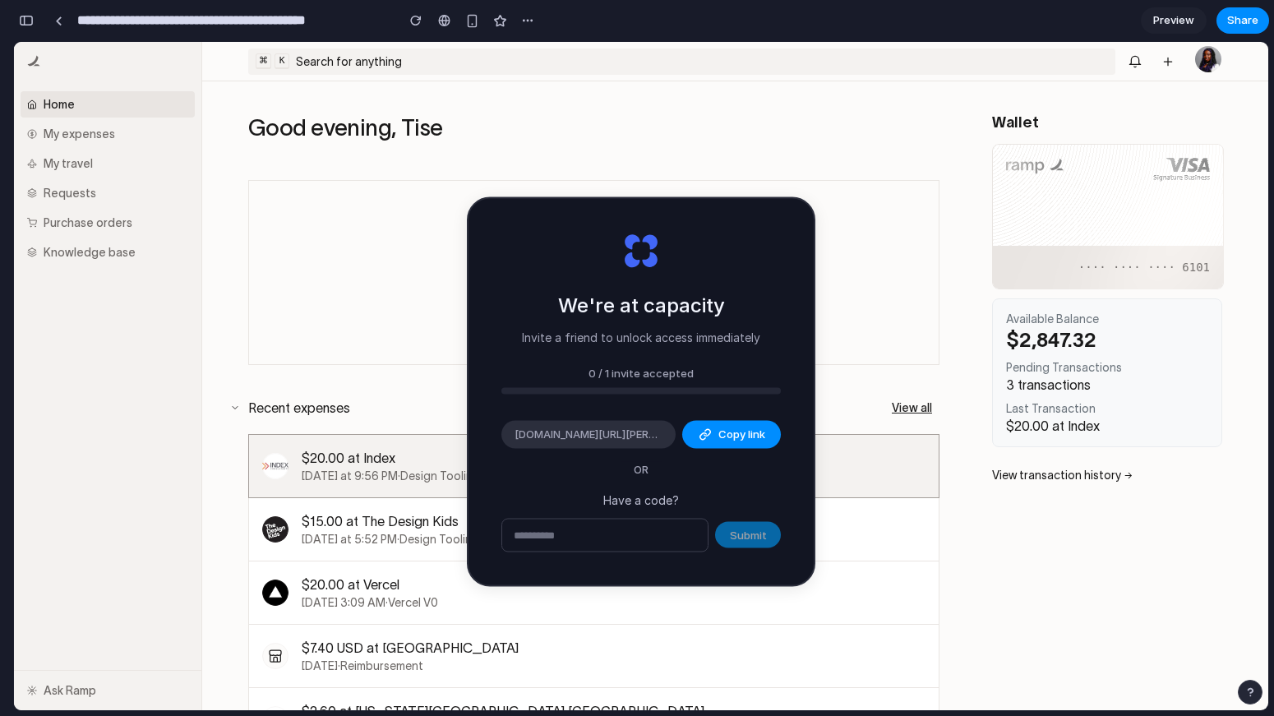
click at [320, 455] on link at bounding box center [593, 466] width 689 height 62
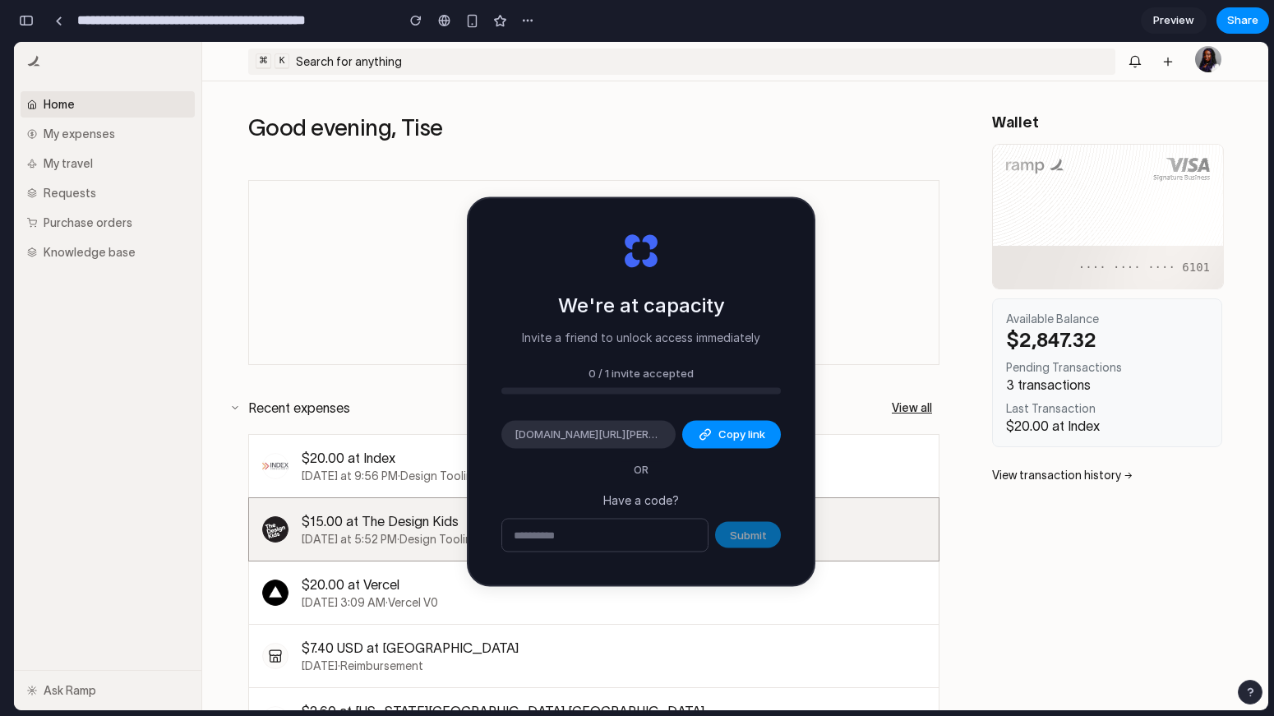
click at [320, 518] on link at bounding box center [593, 529] width 689 height 62
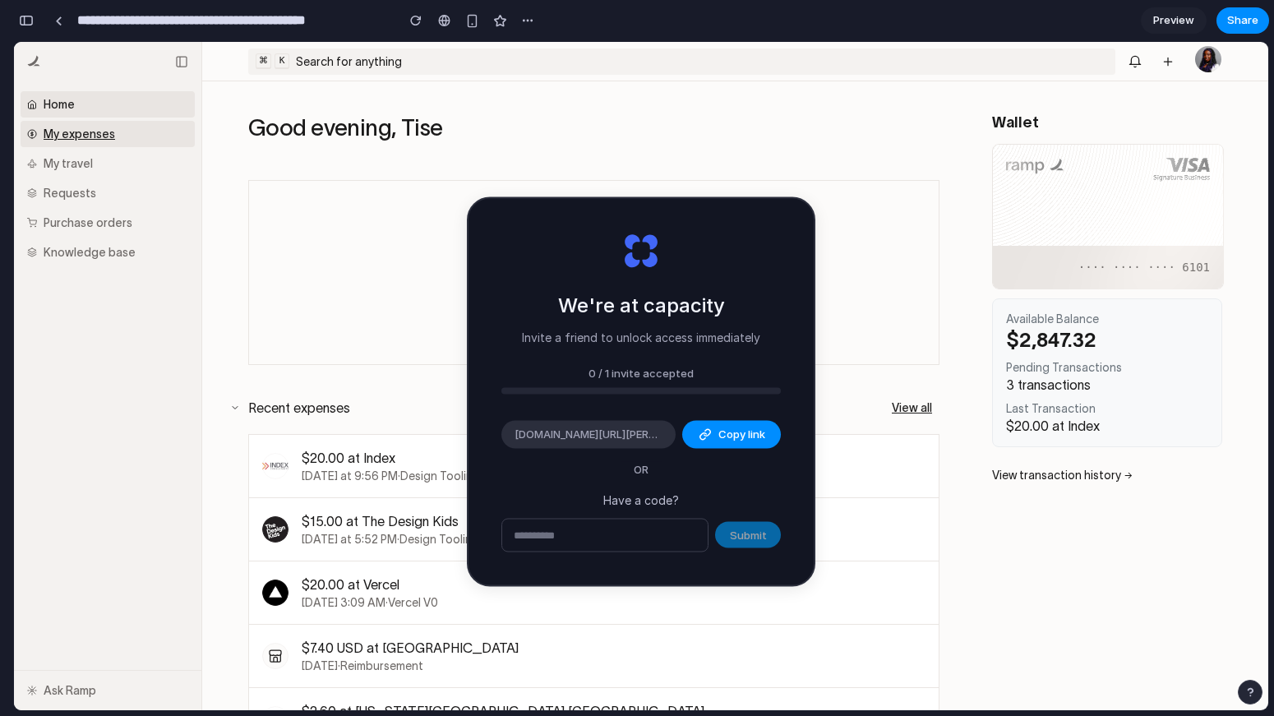
click at [99, 145] on link "My expenses" at bounding box center [108, 134] width 174 height 26
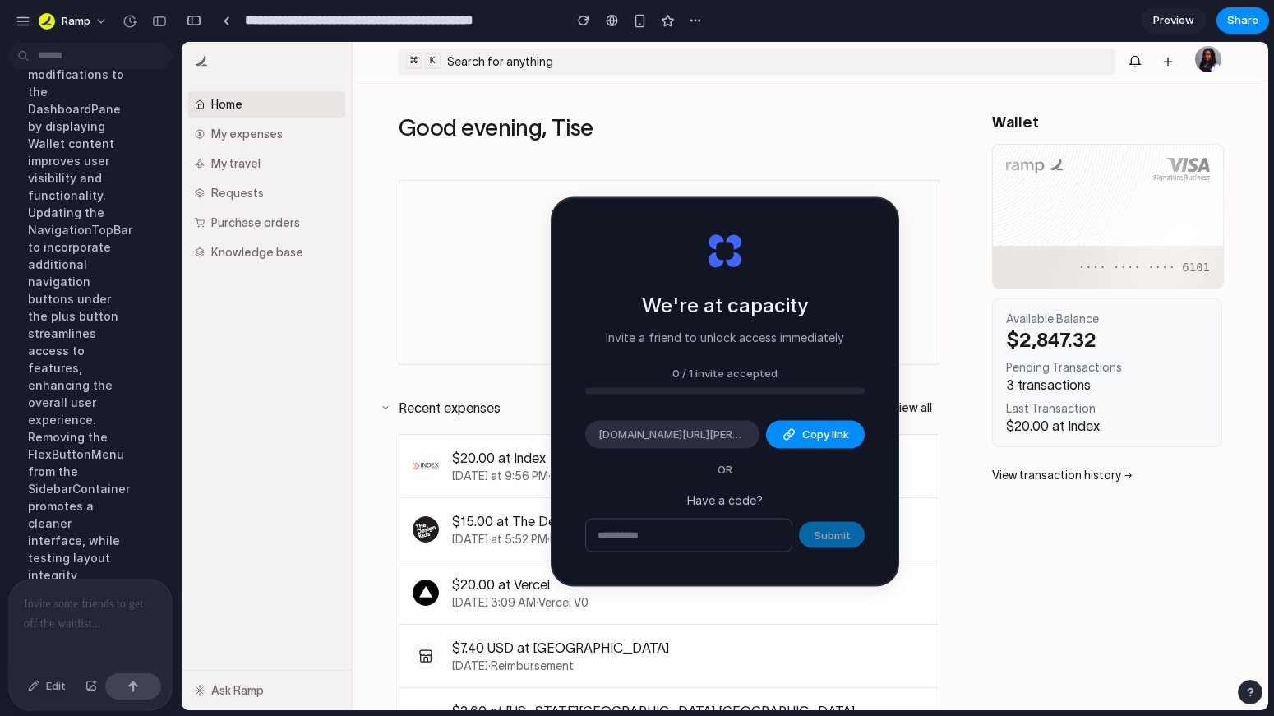
click at [98, 627] on div at bounding box center [90, 622] width 163 height 87
click at [106, 438] on div "Implementing modifications to the DashboardPane by displaying Wallet content im…" at bounding box center [76, 497] width 123 height 917
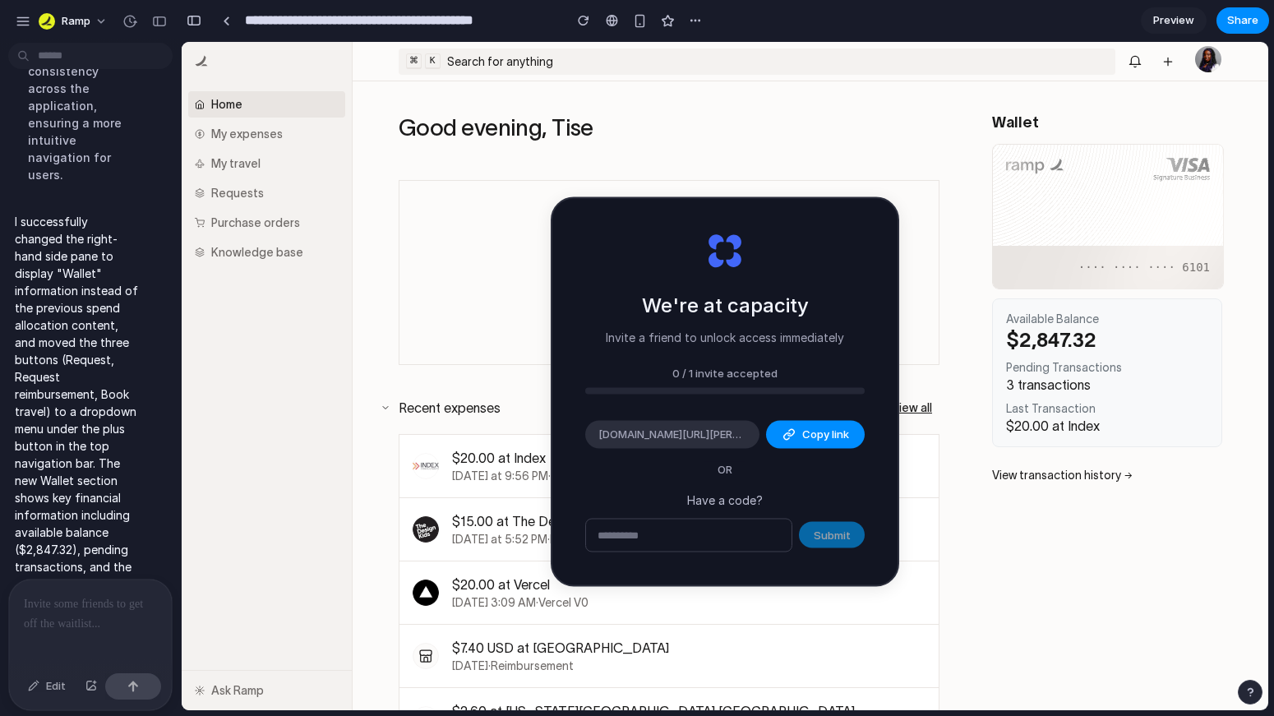
scroll to position [1054, 0]
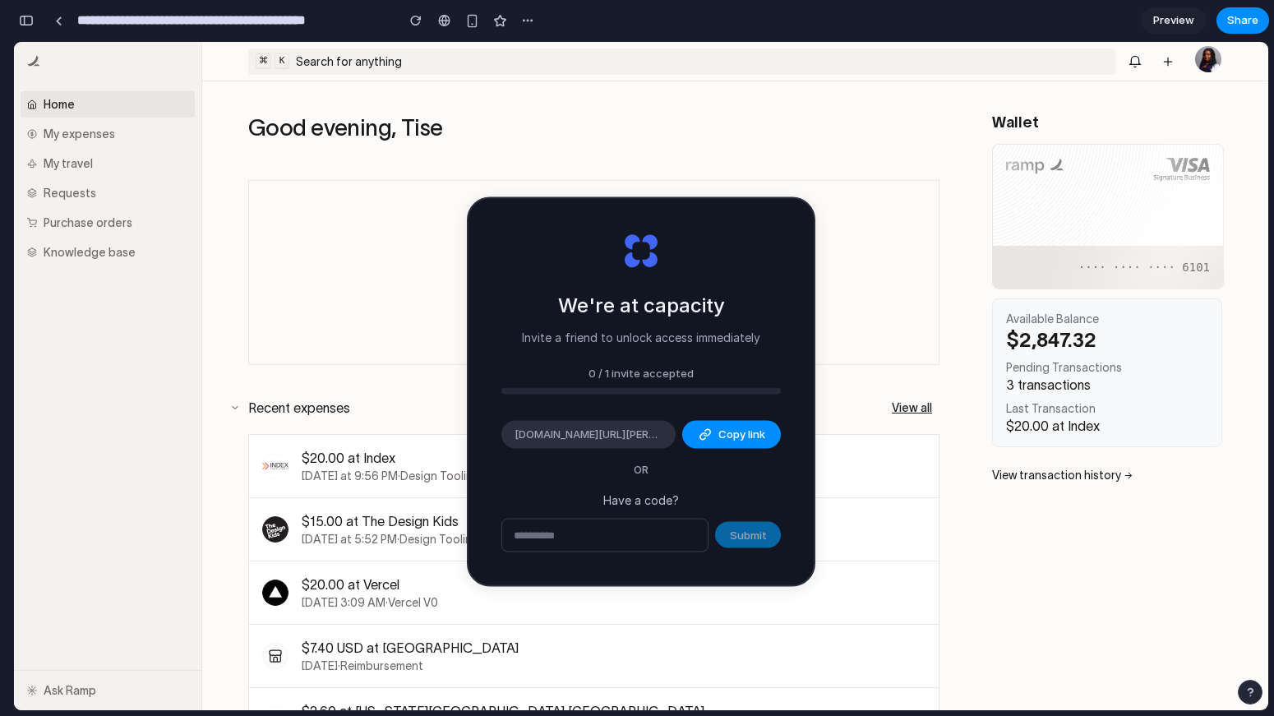
click at [620, 546] on input "text" at bounding box center [604, 534] width 205 height 33
click at [692, 148] on div "Good evening, Tise" at bounding box center [593, 133] width 691 height 39
click at [1110, 266] on link at bounding box center [1108, 216] width 232 height 145
click at [1071, 337] on div "$2,847.32" at bounding box center [1107, 340] width 202 height 22
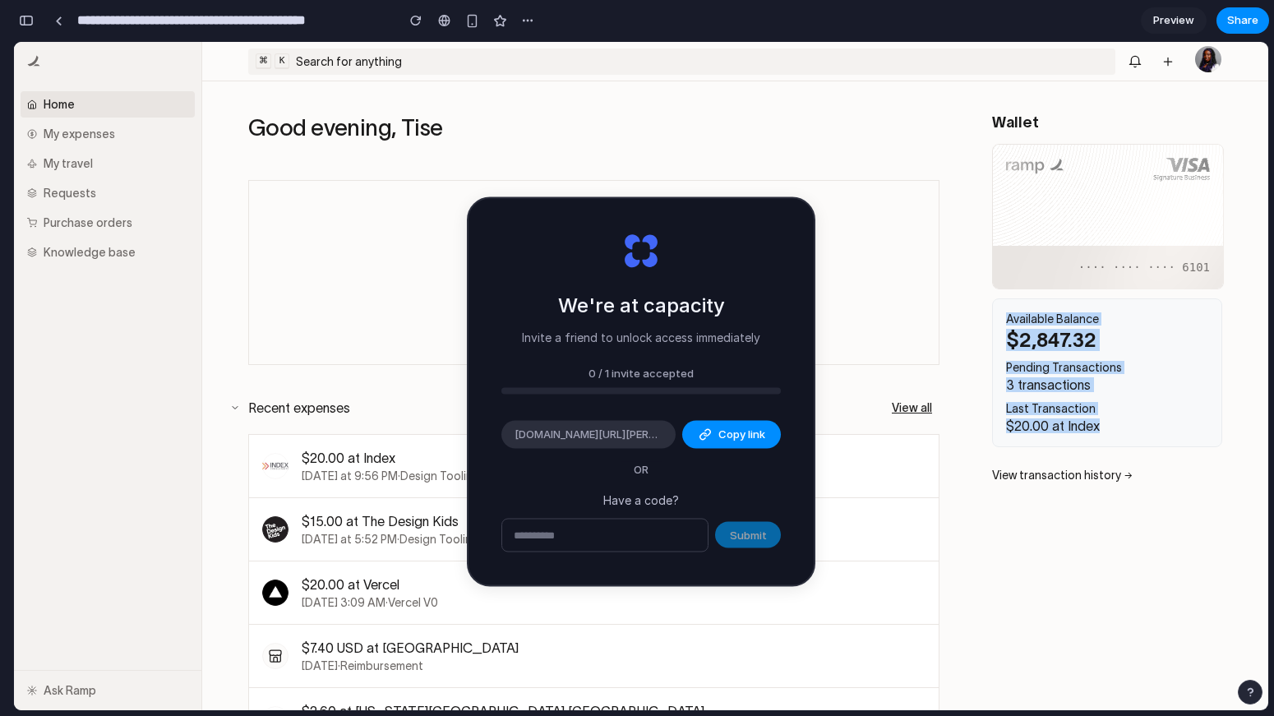
drag, startPoint x: 1002, startPoint y: 322, endPoint x: 1117, endPoint y: 444, distance: 167.4
click at [1117, 444] on div "Available Balance $2,847.32 Pending Transactions 3 transactions Last Transactio…" at bounding box center [1107, 372] width 230 height 149
click at [1114, 440] on div "Available Balance $2,847.32 Pending Transactions 3 transactions Last Transactio…" at bounding box center [1107, 372] width 230 height 149
drag, startPoint x: 1113, startPoint y: 437, endPoint x: 995, endPoint y: 366, distance: 137.8
click at [995, 366] on div "Available Balance $2,847.32 Pending Transactions 3 transactions Last Transactio…" at bounding box center [1107, 372] width 230 height 149
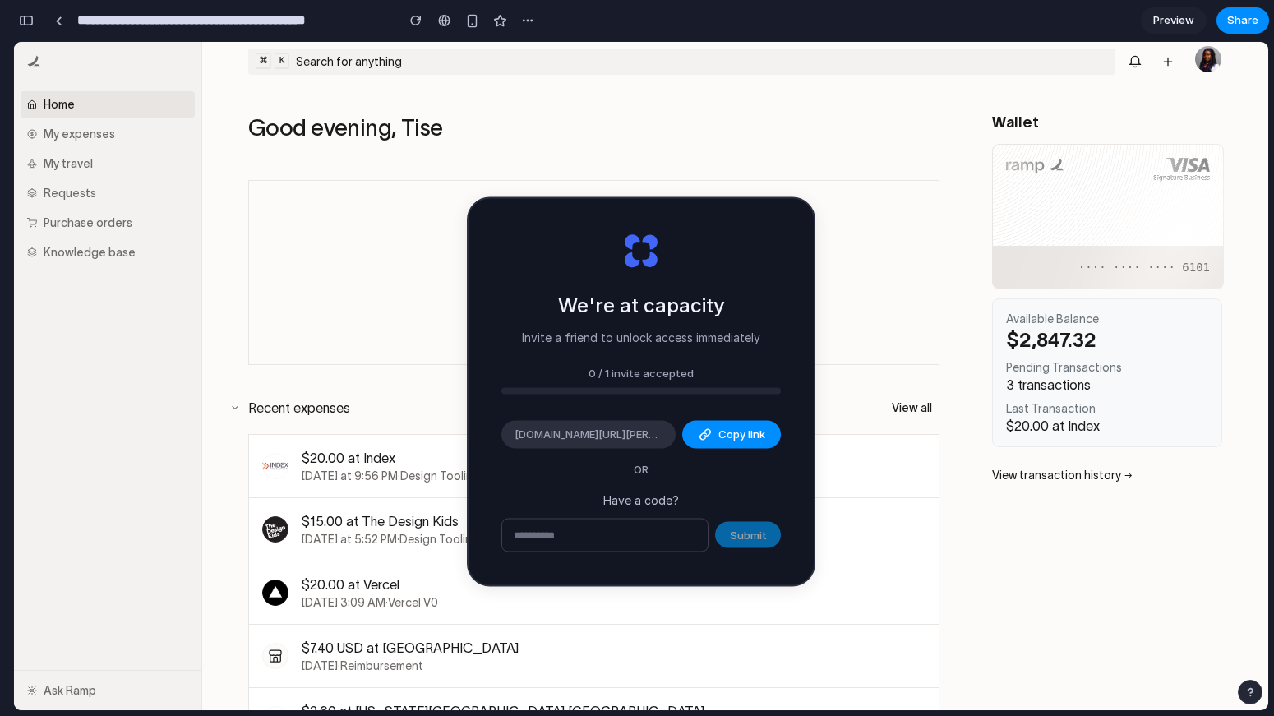
click at [1010, 315] on div "Available Balance" at bounding box center [1107, 318] width 202 height 13
click at [1185, 29] on link "Preview" at bounding box center [1173, 20] width 66 height 26
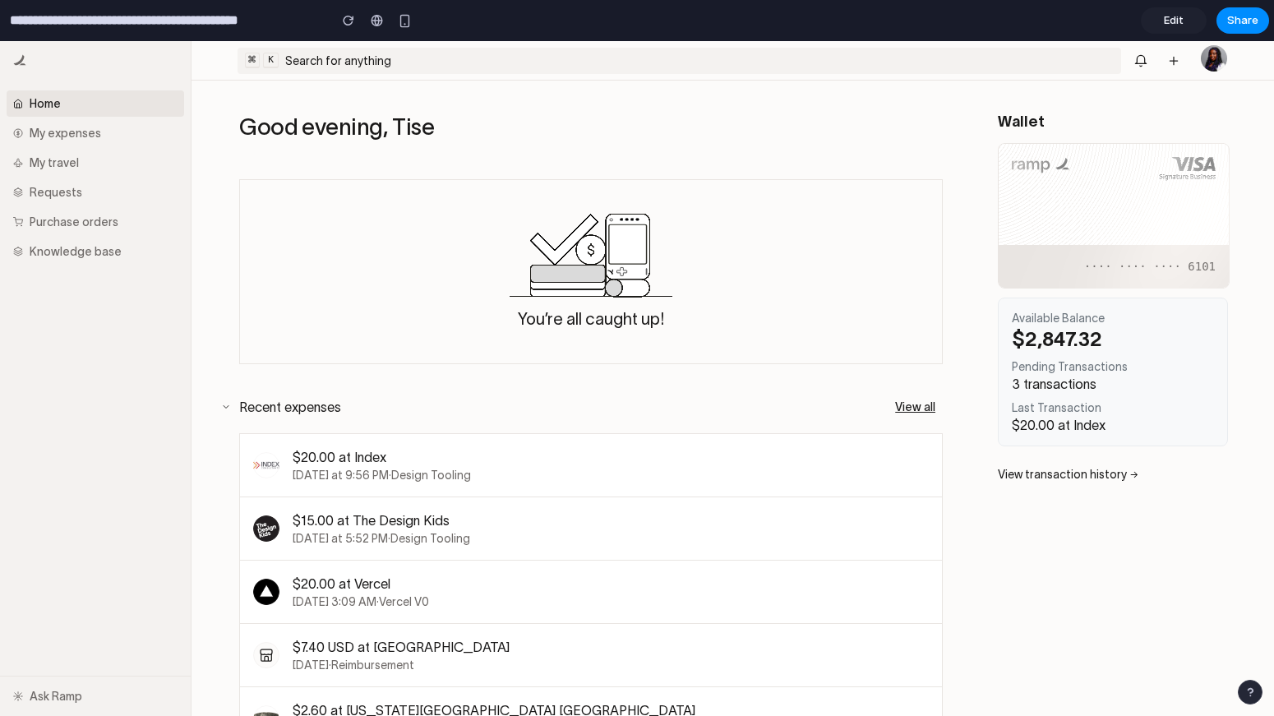
click at [1170, 24] on span "Edit" at bounding box center [1173, 20] width 20 height 16
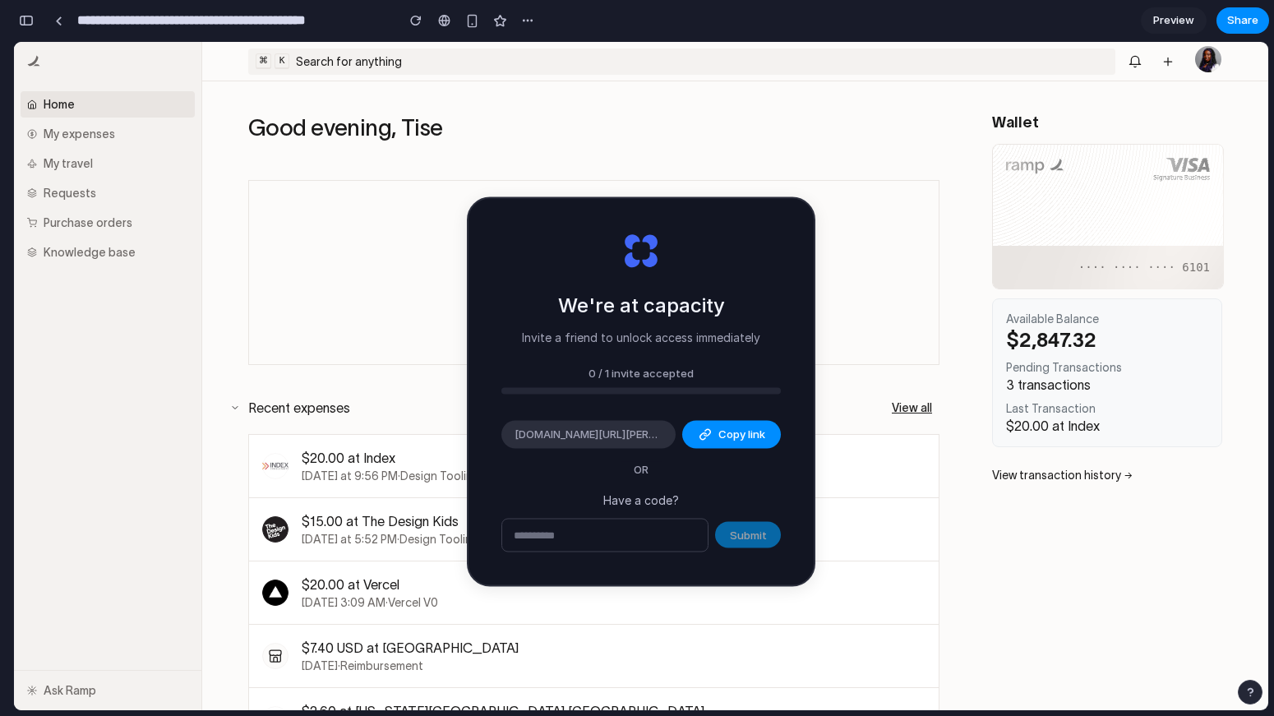
scroll to position [148, 0]
click at [1177, 21] on span "Preview" at bounding box center [1173, 20] width 41 height 16
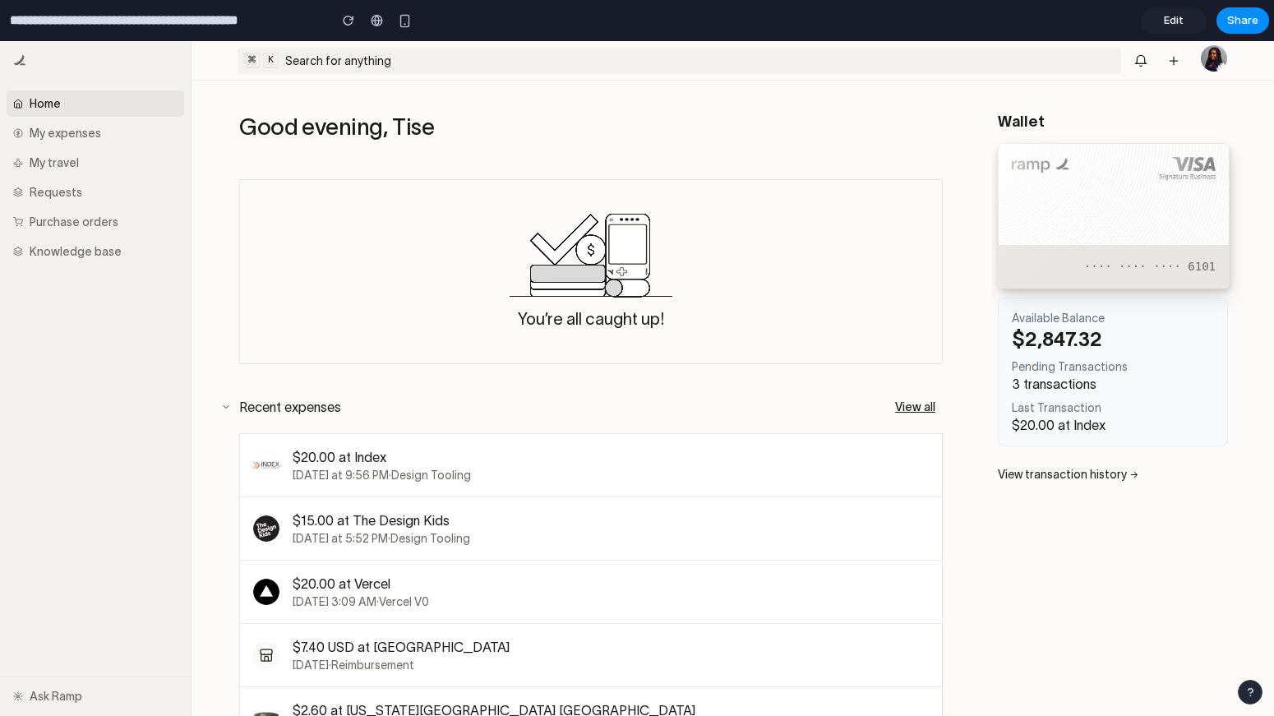
click at [1111, 226] on link at bounding box center [1113, 215] width 232 height 145
click at [1084, 383] on div "3 transactions" at bounding box center [1112, 383] width 202 height 15
click at [1175, 21] on span "Edit" at bounding box center [1173, 20] width 20 height 16
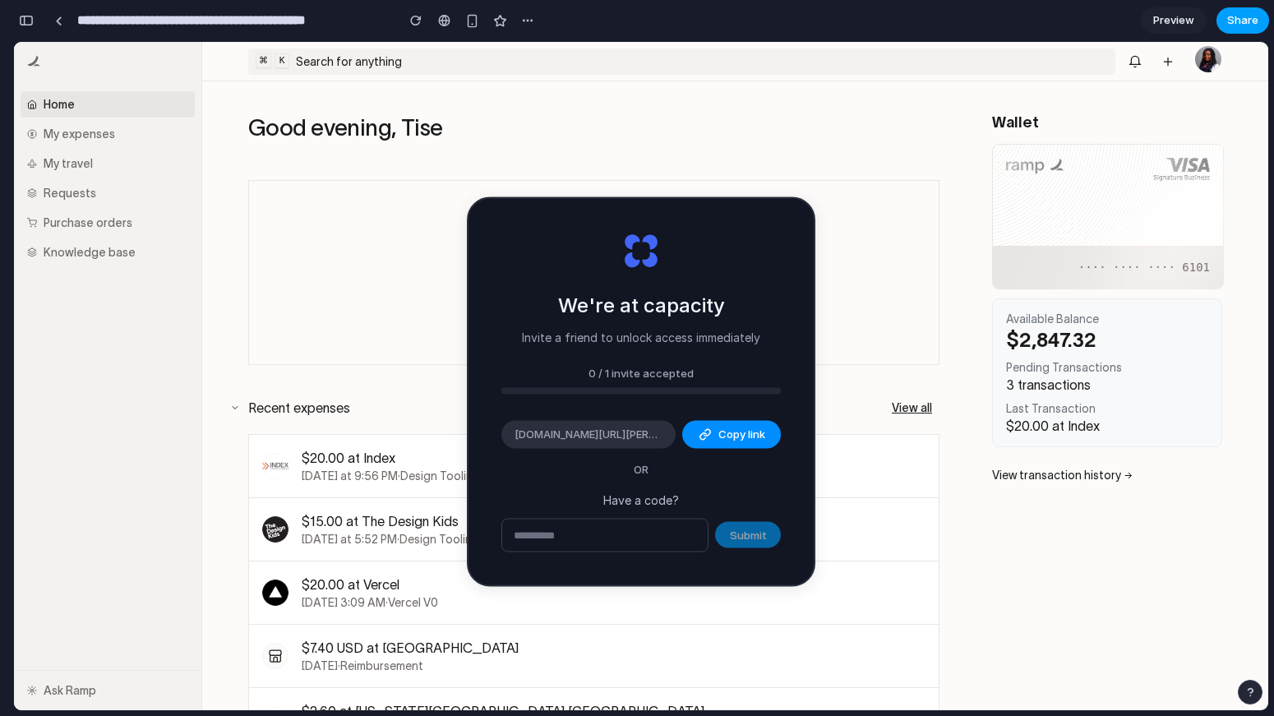
scroll to position [148, 0]
click at [1239, 16] on span "Share" at bounding box center [1242, 20] width 31 height 16
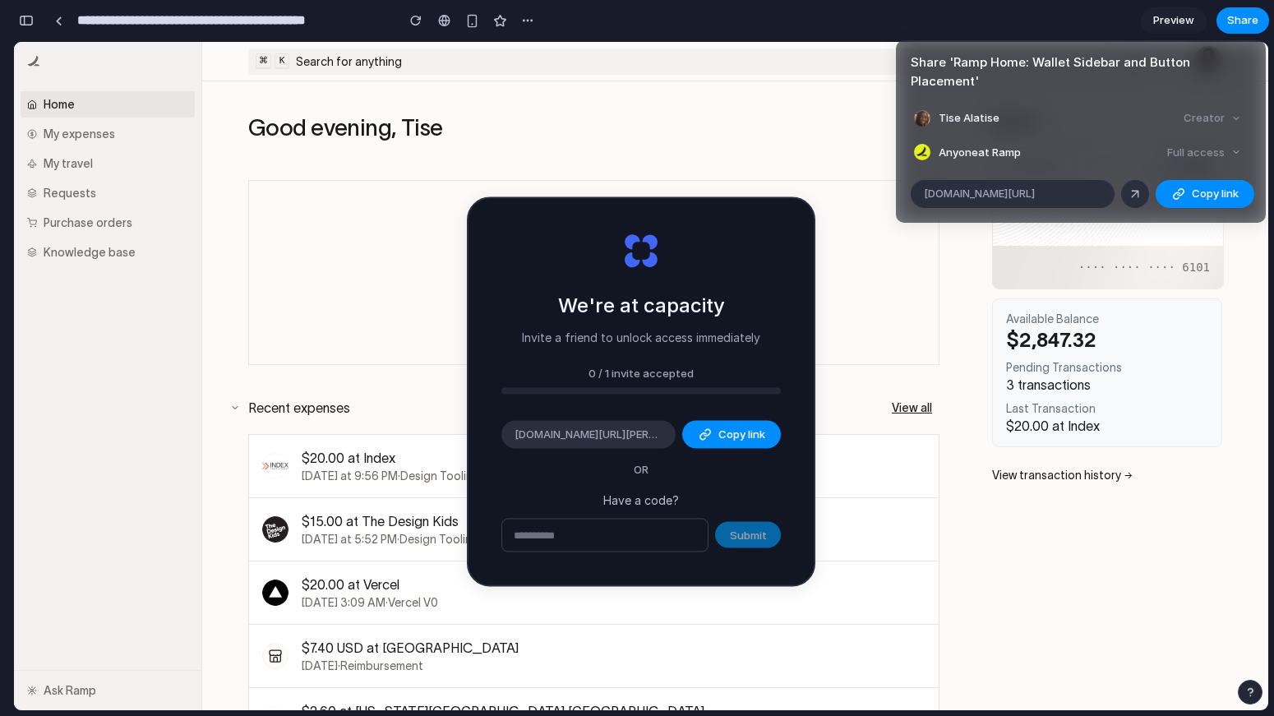
click at [1183, 153] on div "Full access" at bounding box center [1203, 152] width 87 height 23
click at [914, 151] on div at bounding box center [922, 152] width 16 height 16
click at [32, 13] on div "Share ' Ramp Home: Wallet Sidebar and Button Placement ' Tise Alatise Creator A…" at bounding box center [637, 358] width 1274 height 716
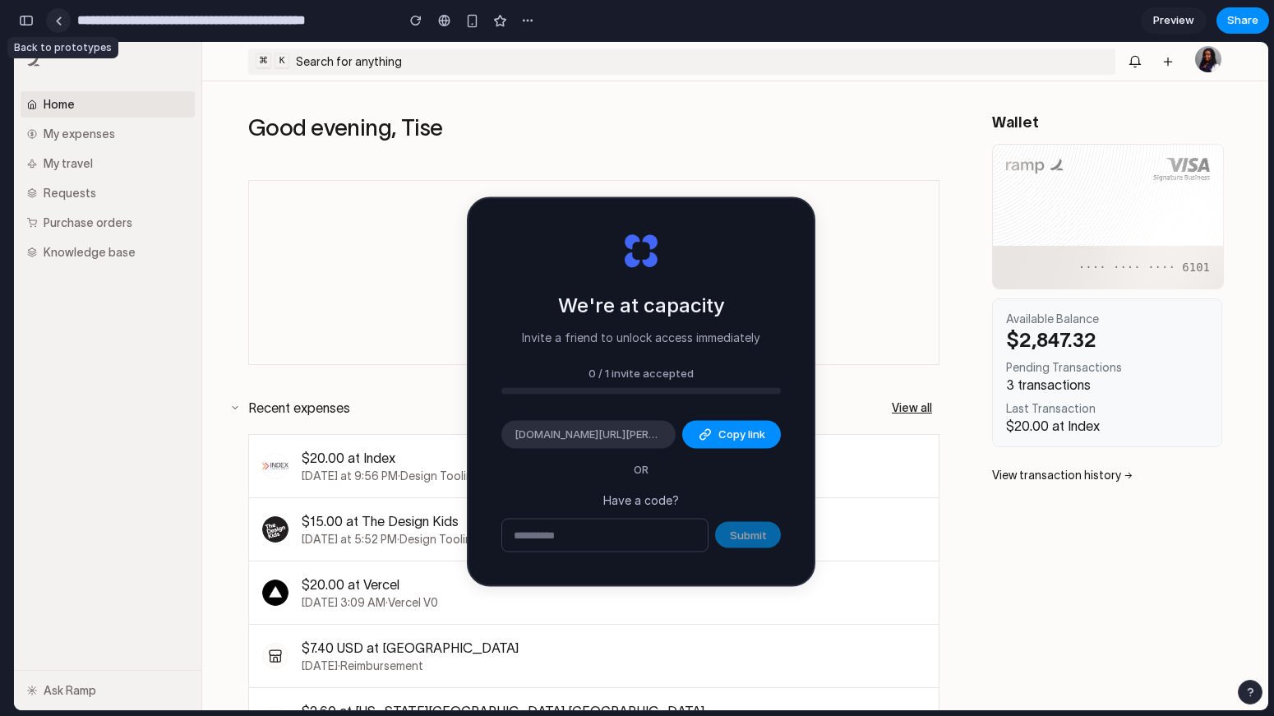
click at [60, 20] on div at bounding box center [58, 20] width 7 height 9
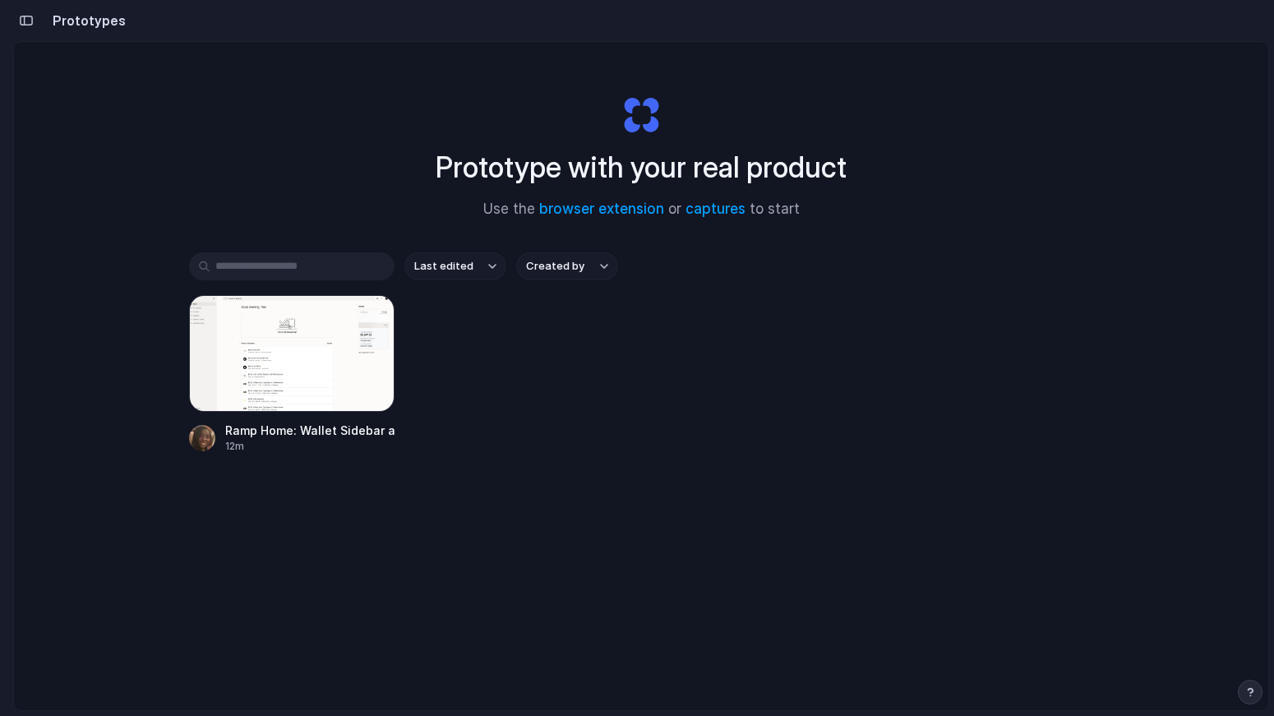
click at [30, 19] on div "button" at bounding box center [26, 21] width 15 height 12
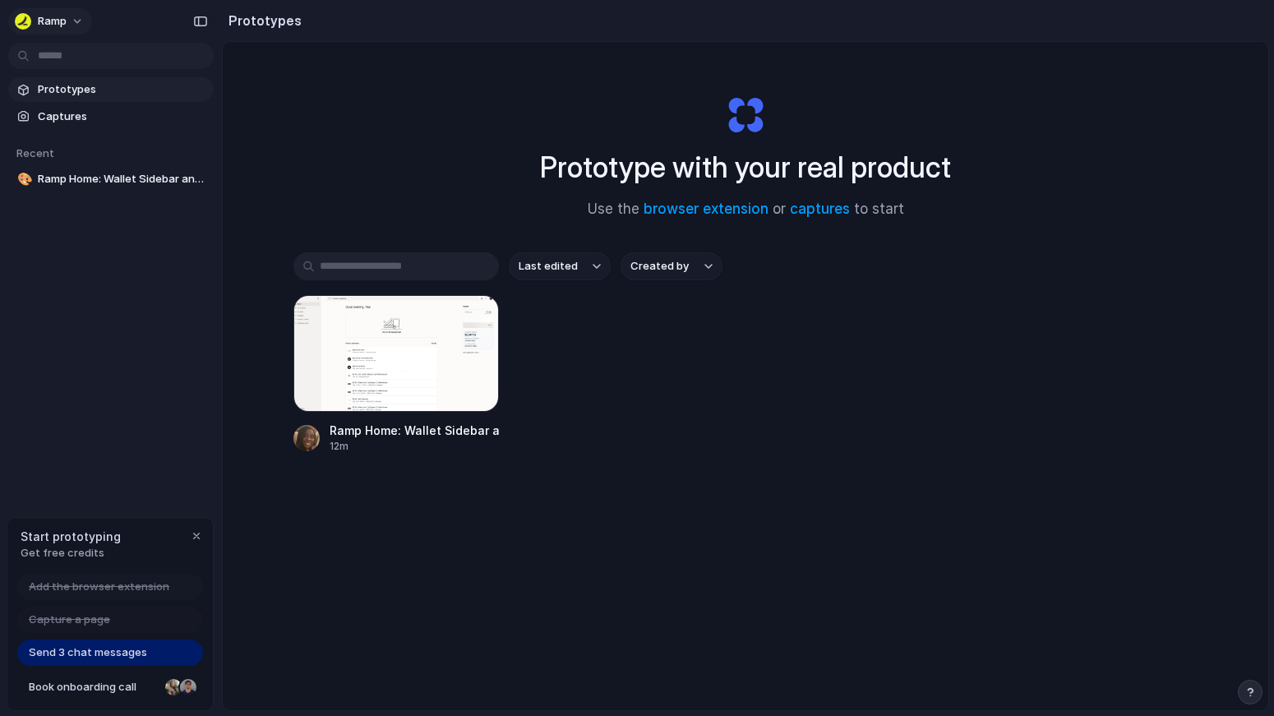
click at [75, 13] on button "Ramp" at bounding box center [50, 21] width 84 height 26
click at [71, 56] on span "Settings" at bounding box center [60, 58] width 45 height 16
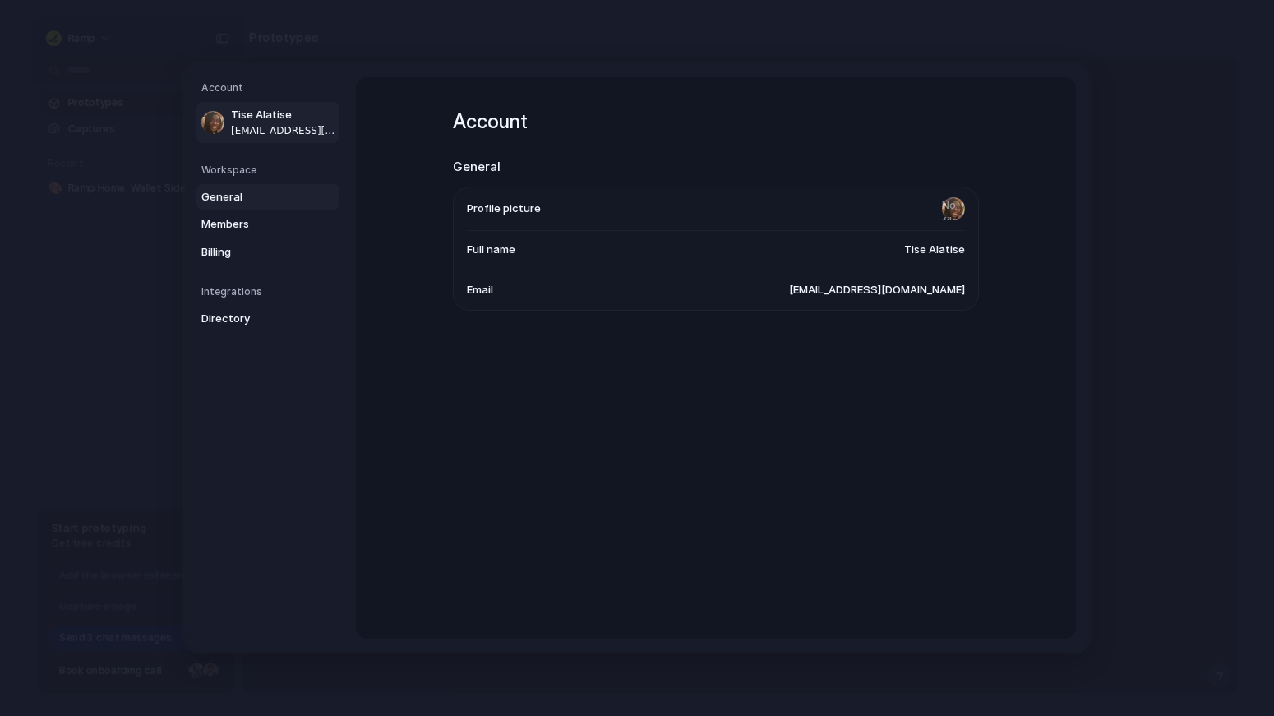
click at [262, 191] on span "General" at bounding box center [253, 197] width 105 height 16
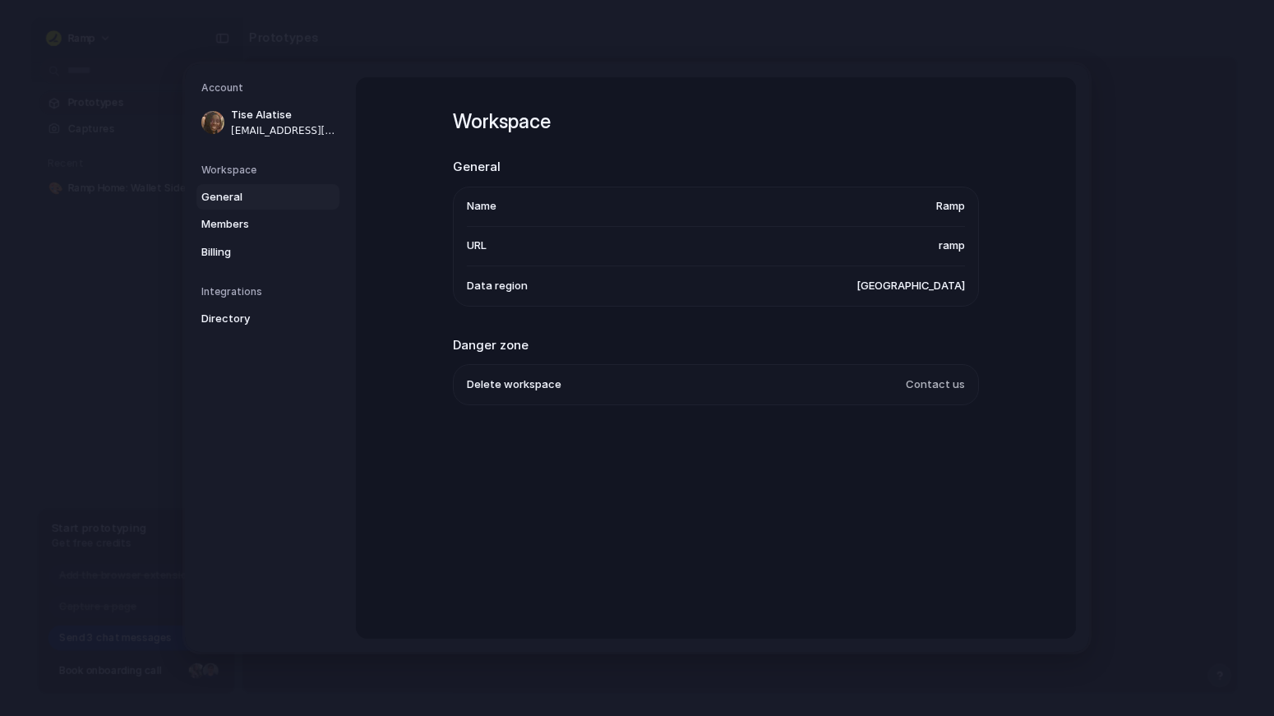
click at [940, 210] on span "Ramp" at bounding box center [950, 206] width 29 height 16
click at [947, 258] on li "URL ramp" at bounding box center [716, 246] width 498 height 39
click at [944, 249] on span "ramp" at bounding box center [951, 245] width 26 height 16
click at [254, 218] on span "Members" at bounding box center [253, 224] width 105 height 16
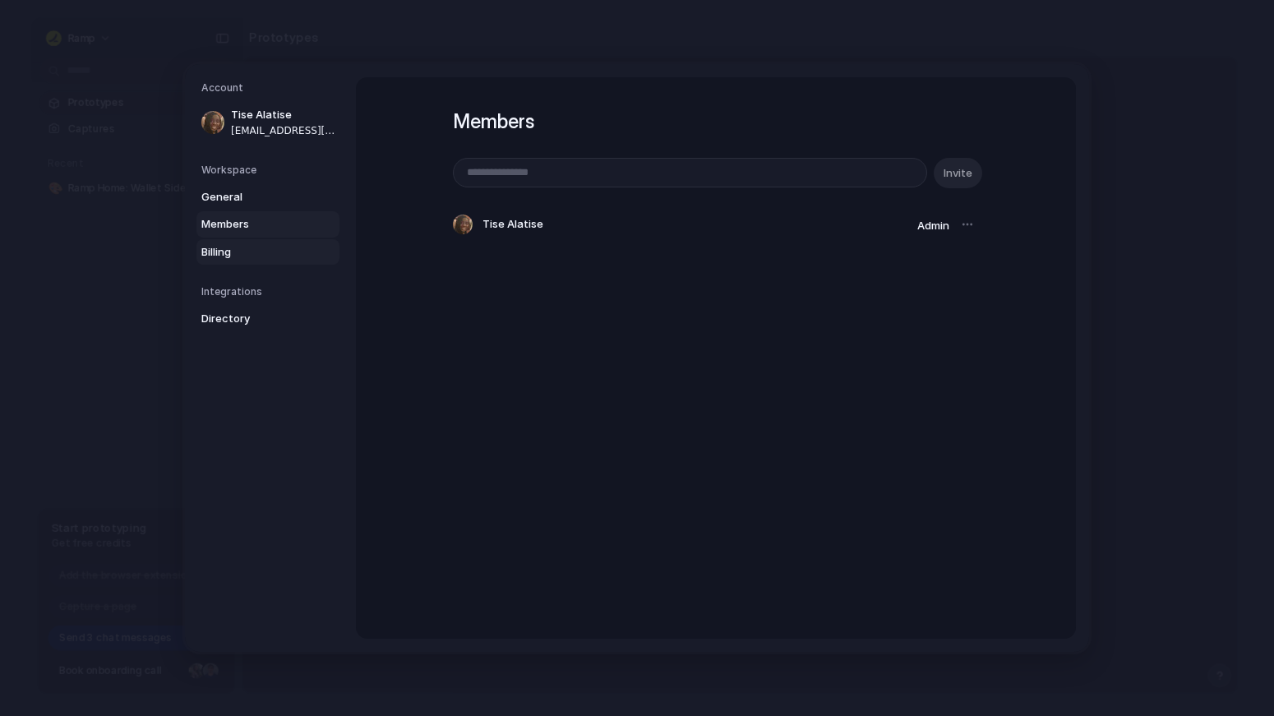
click at [248, 247] on span "Billing" at bounding box center [253, 252] width 105 height 16
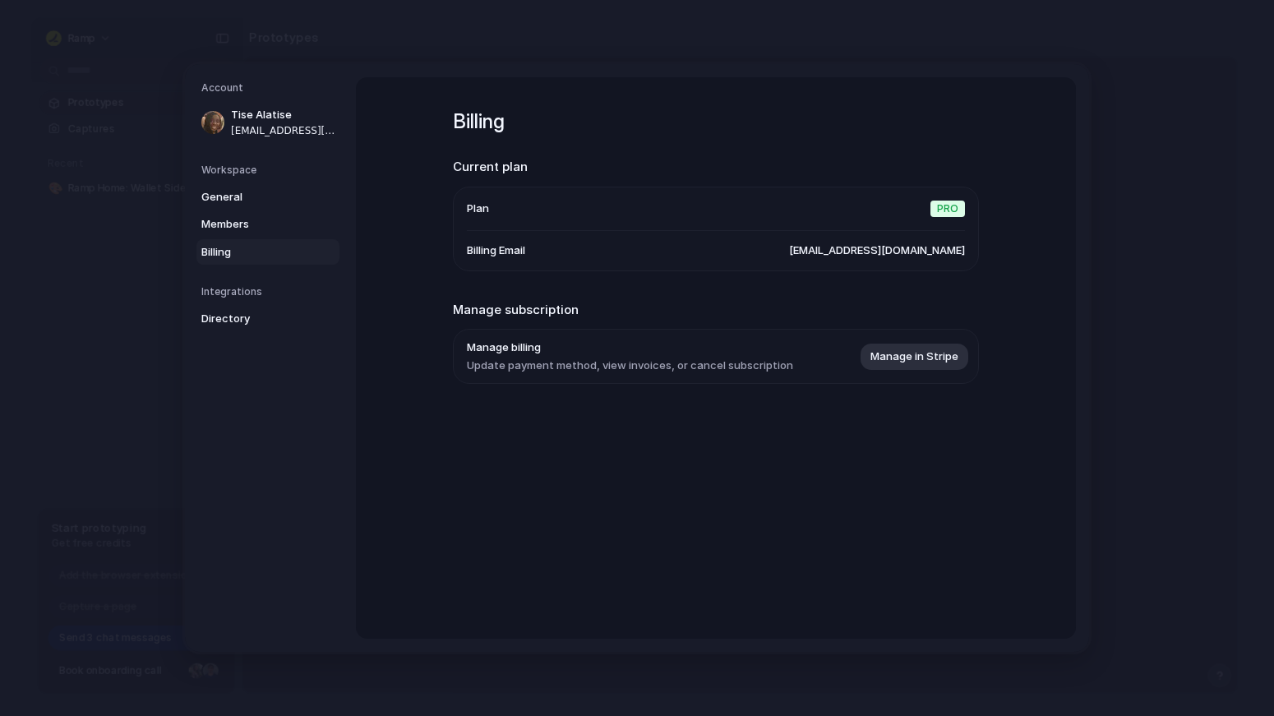
click at [251, 210] on div "General Members Billing" at bounding box center [270, 224] width 138 height 81
click at [251, 216] on span "Members" at bounding box center [253, 224] width 105 height 16
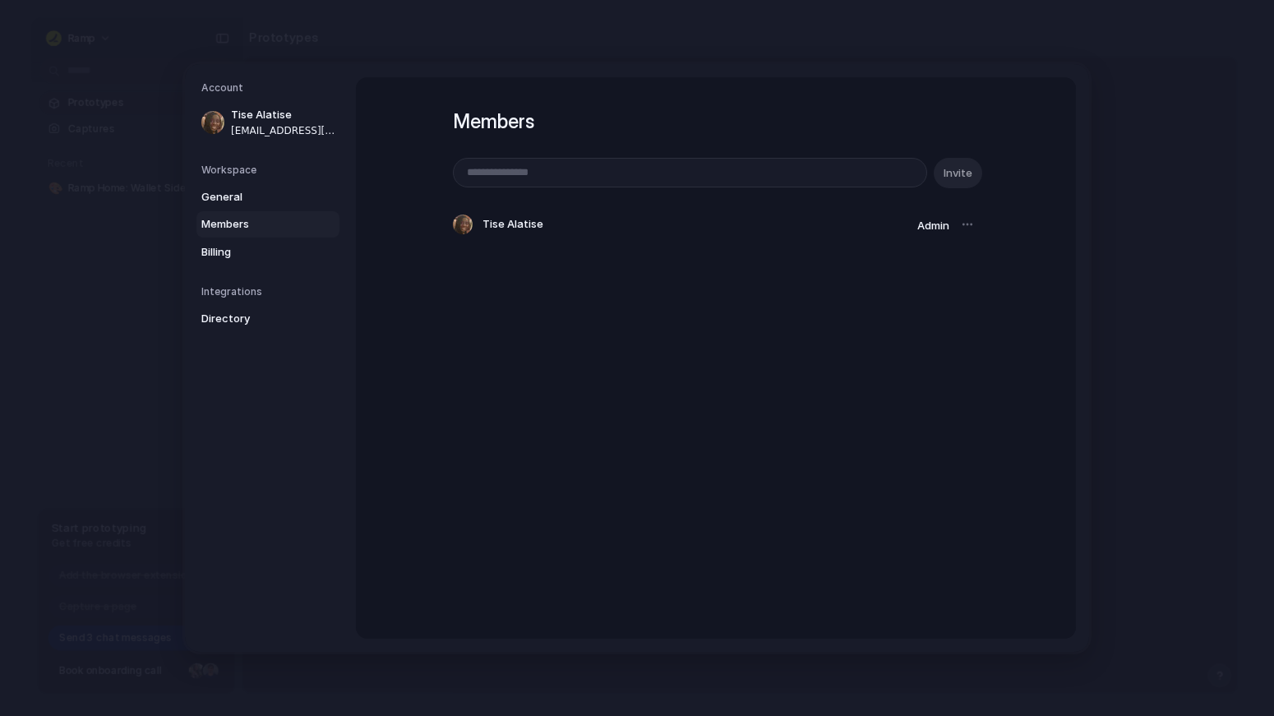
click at [971, 224] on div at bounding box center [967, 224] width 23 height 23
click at [967, 225] on div at bounding box center [967, 224] width 23 height 23
click at [919, 221] on span "Admin" at bounding box center [933, 225] width 32 height 13
click at [237, 314] on span "Directory" at bounding box center [253, 319] width 105 height 16
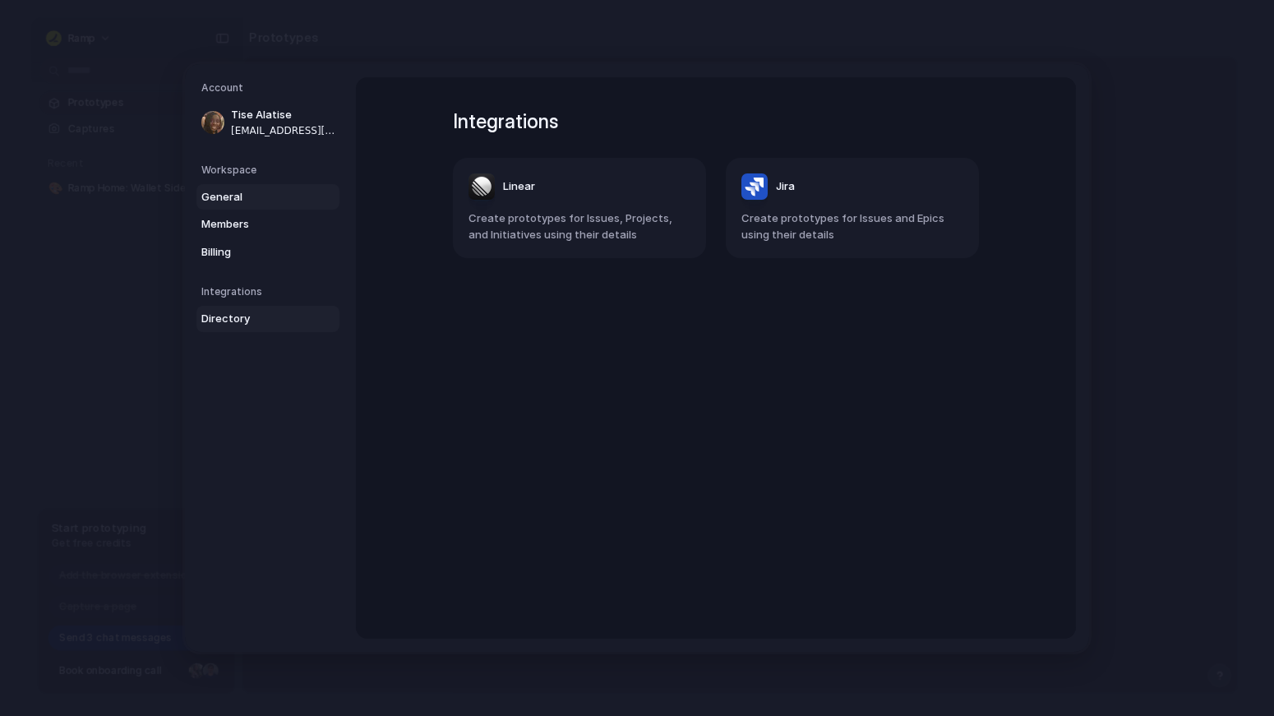
click at [246, 200] on span "General" at bounding box center [253, 197] width 105 height 16
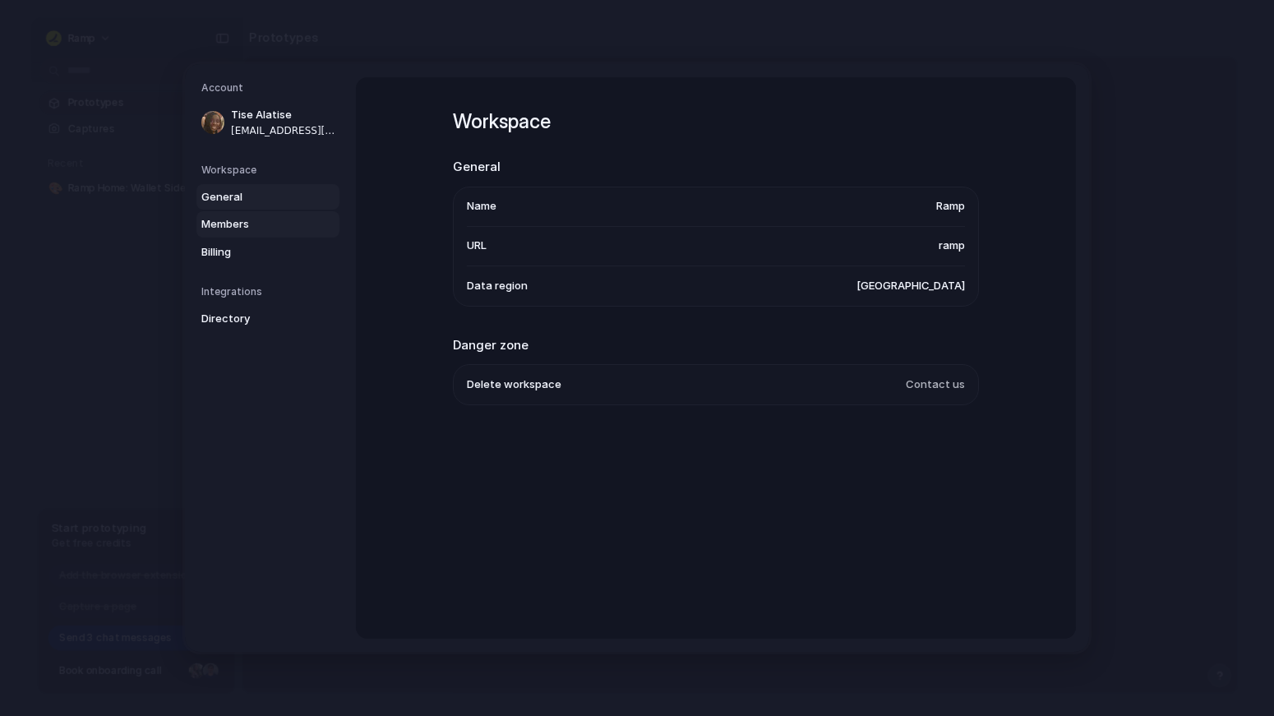
click at [251, 224] on span "Members" at bounding box center [253, 224] width 105 height 16
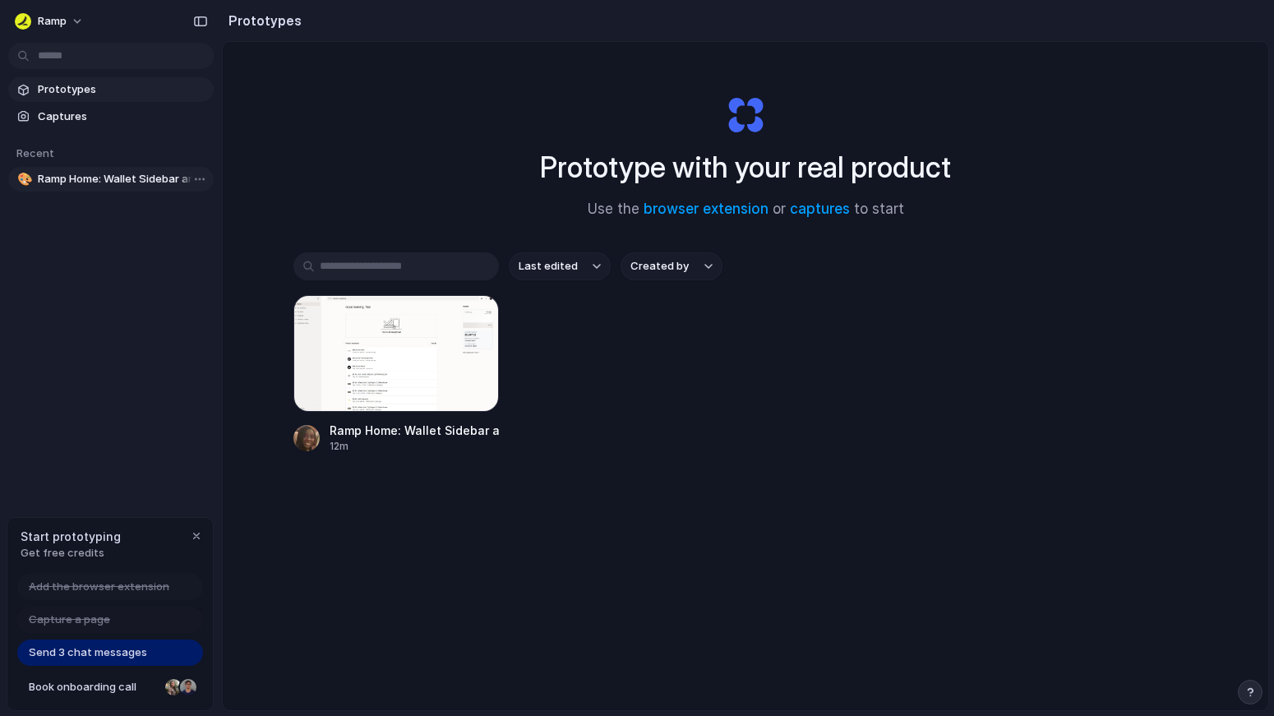
click at [132, 182] on span "Ramp Home: Wallet Sidebar and Button Placement" at bounding box center [122, 179] width 169 height 16
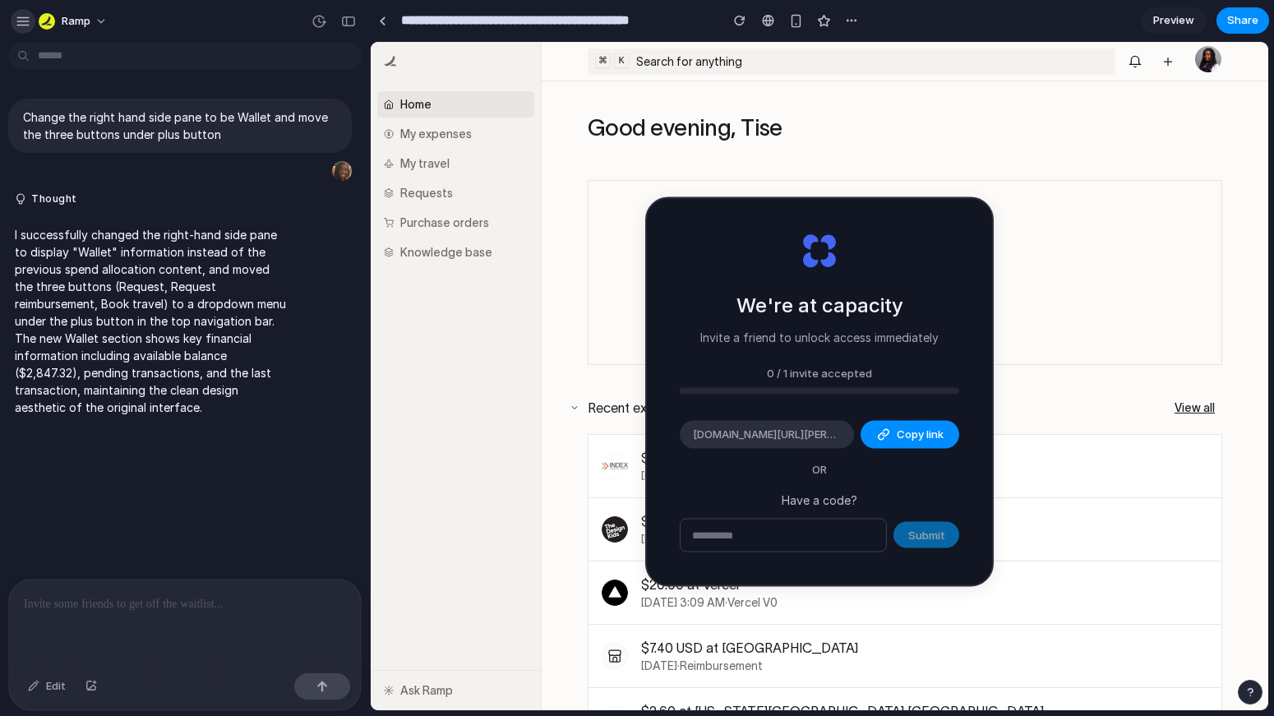
click at [26, 21] on div "button" at bounding box center [23, 21] width 15 height 15
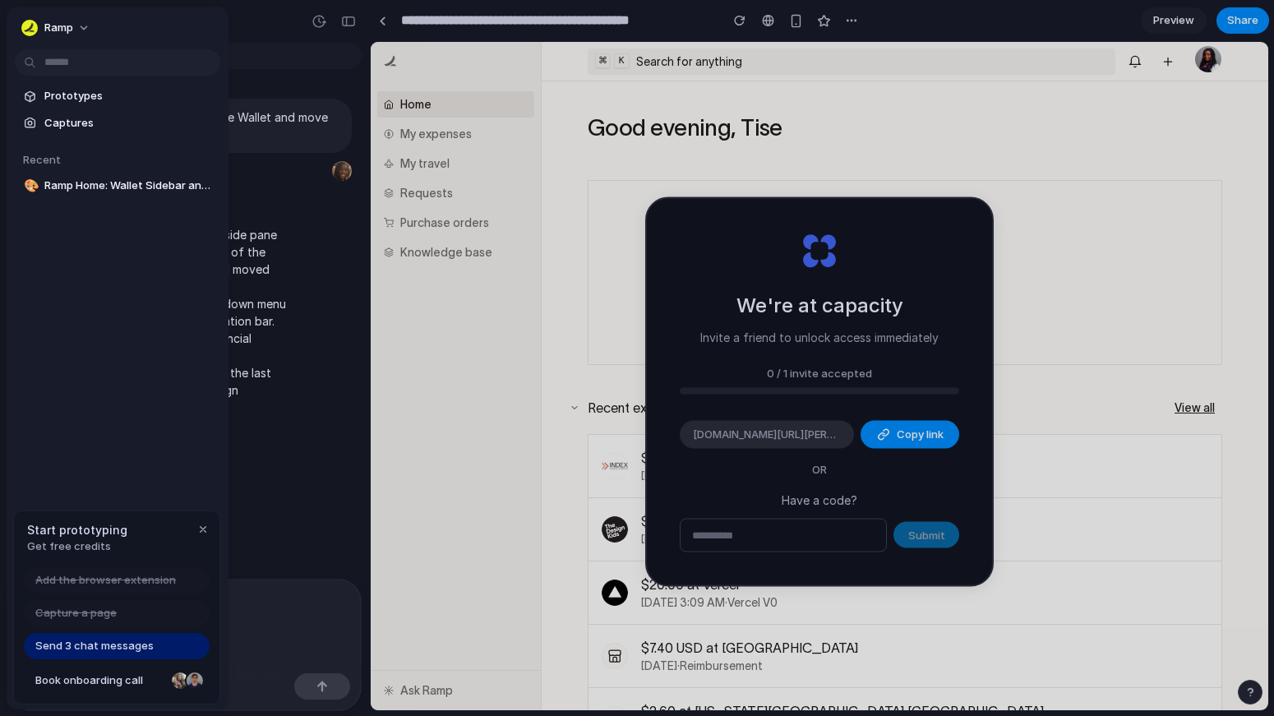
click at [78, 553] on div "Start prototyping Get free credits" at bounding box center [116, 537] width 205 height 53
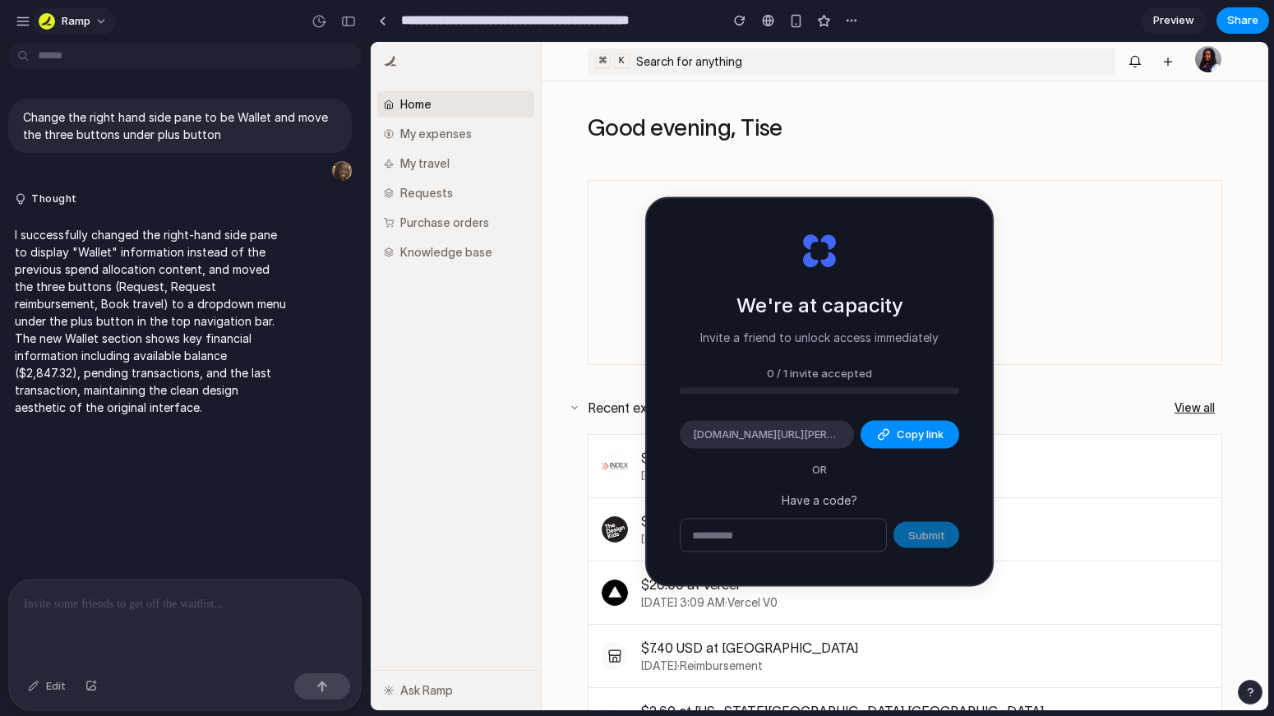
click at [69, 13] on span "Ramp" at bounding box center [76, 21] width 29 height 16
click at [68, 82] on span "Invite members" at bounding box center [101, 84] width 79 height 16
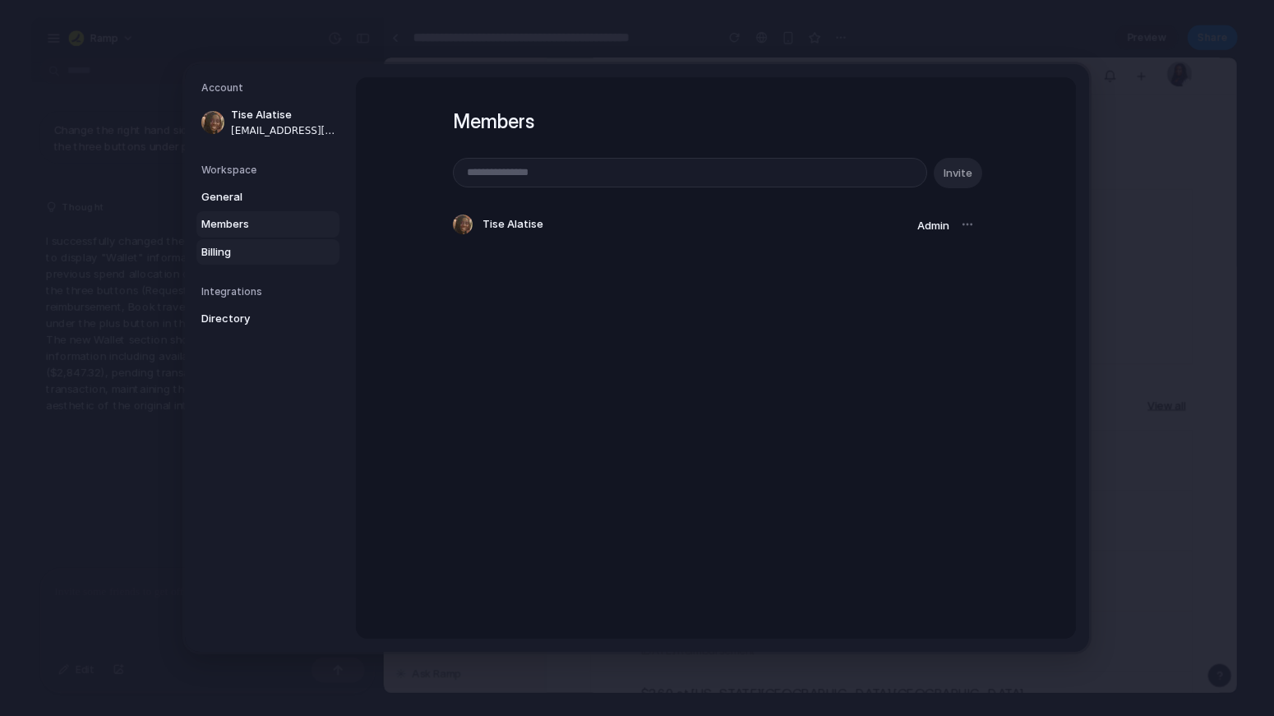
click at [285, 257] on span "Billing" at bounding box center [253, 252] width 105 height 16
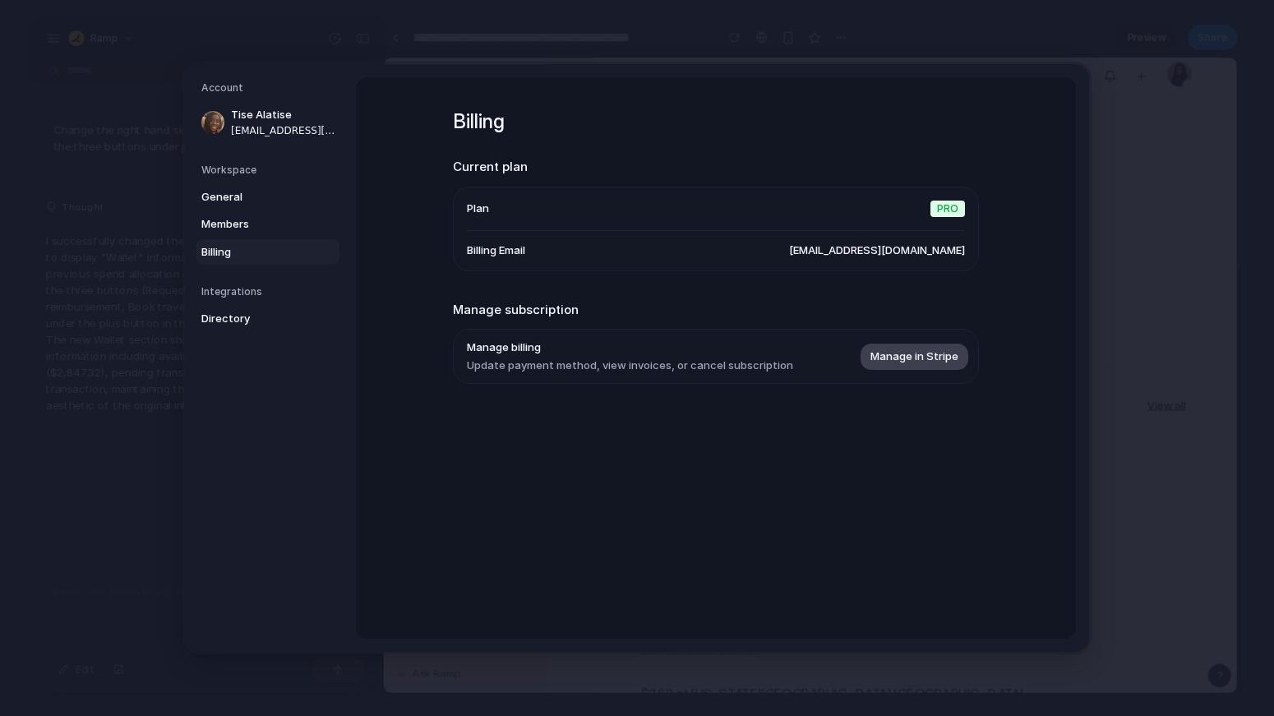
click at [908, 369] on button "Manage in Stripe" at bounding box center [914, 356] width 108 height 26
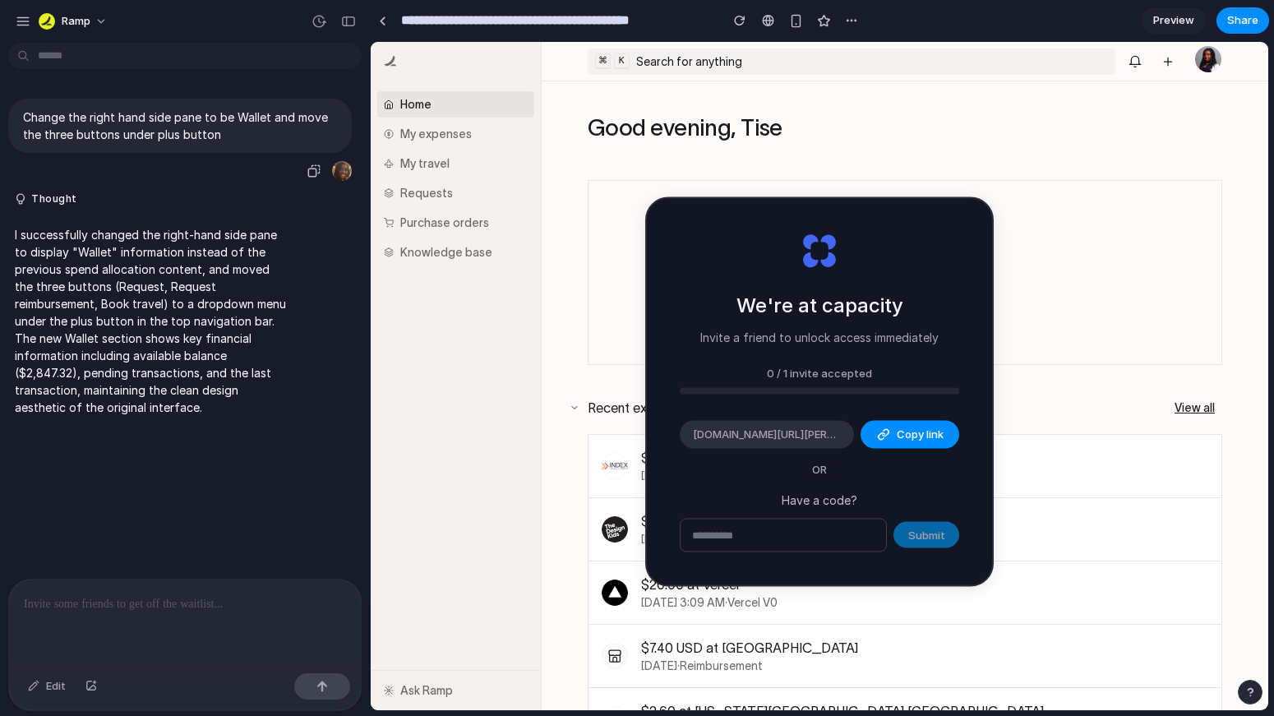
click at [218, 136] on p "Change the right hand side pane to be Wallet and move the three buttons under p…" at bounding box center [180, 125] width 314 height 35
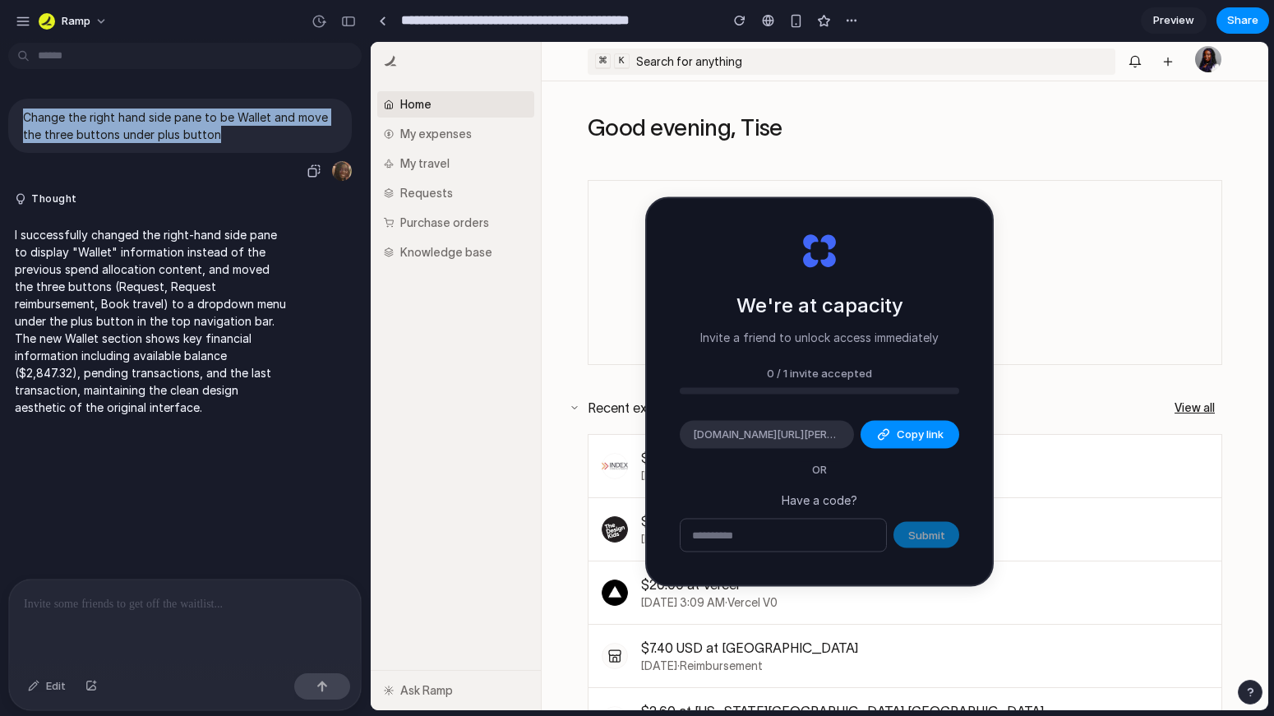
drag, startPoint x: 218, startPoint y: 136, endPoint x: 16, endPoint y: 121, distance: 201.9
click at [16, 121] on div "Change the right hand side pane to be Wallet and move the three buttons under p…" at bounding box center [179, 126] width 343 height 54
click at [71, 206] on button "Thought" at bounding box center [152, 199] width 274 height 14
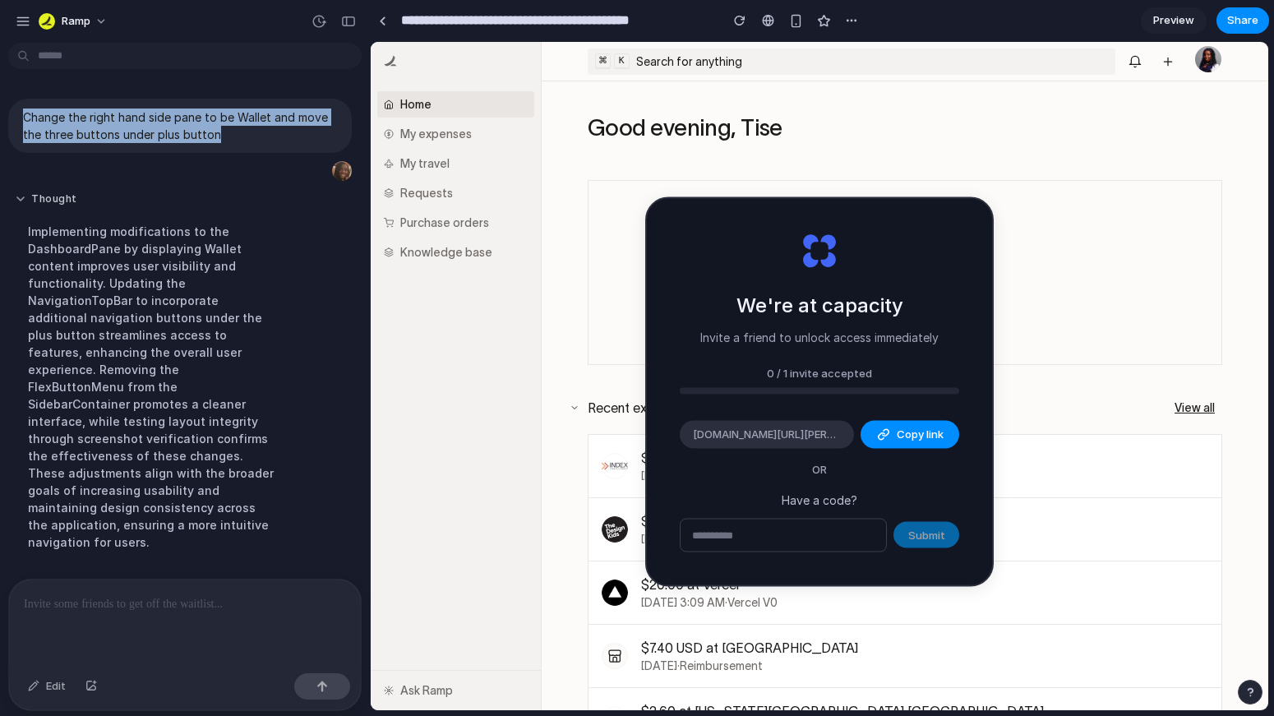
click at [130, 192] on button "Thought" at bounding box center [152, 199] width 274 height 14
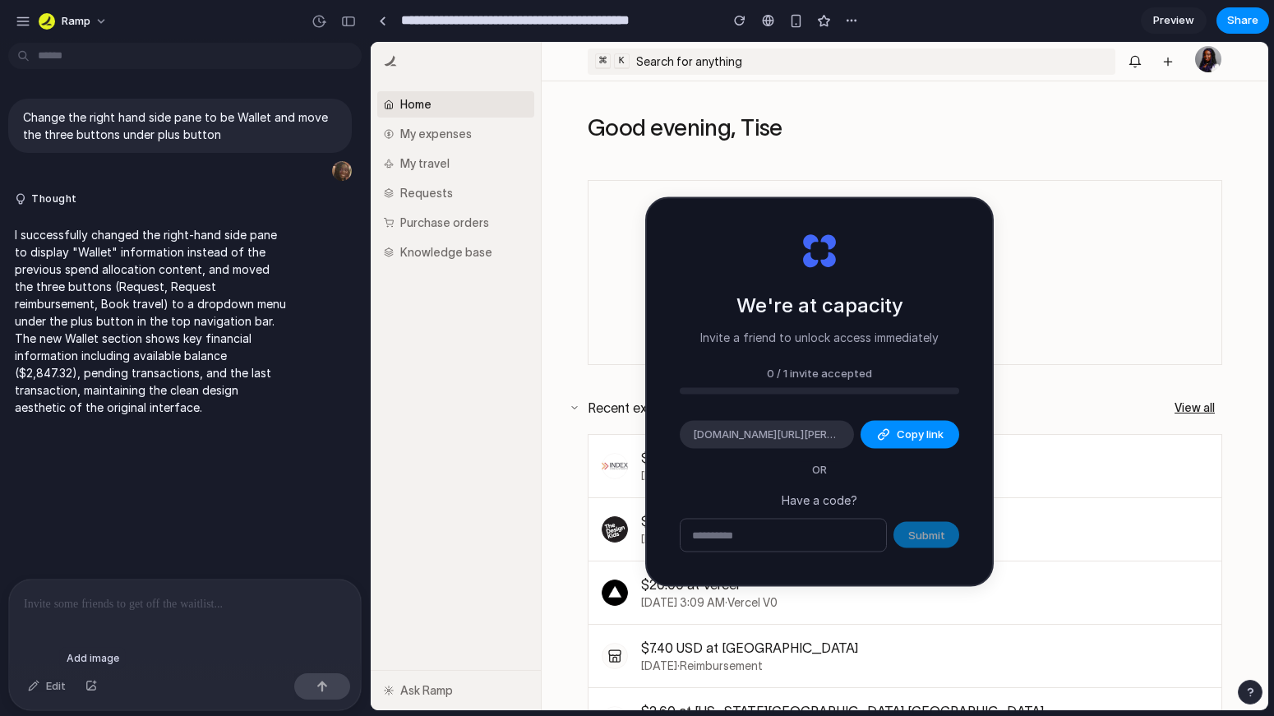
click at [93, 683] on div at bounding box center [91, 686] width 28 height 26
click at [877, 428] on div "button" at bounding box center [883, 434] width 13 height 13
click at [801, 399] on div "We're at capacity Invite a friend to unlock access immediately 0 / 1 invite acc…" at bounding box center [819, 392] width 345 height 386
click at [878, 431] on div "button" at bounding box center [883, 434] width 13 height 13
